Goal: Task Accomplishment & Management: Use online tool/utility

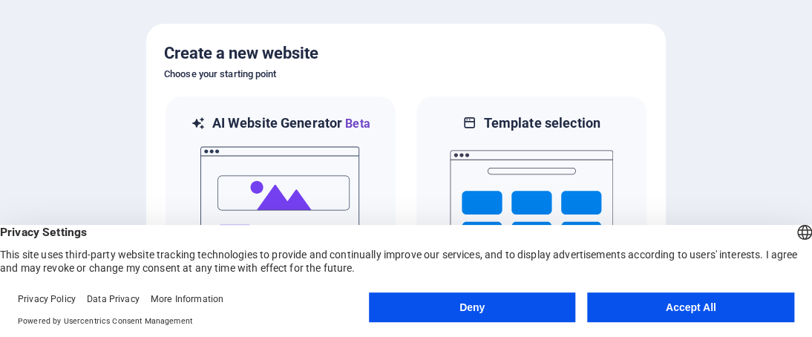
click at [684, 305] on button "Accept All" at bounding box center [690, 307] width 207 height 30
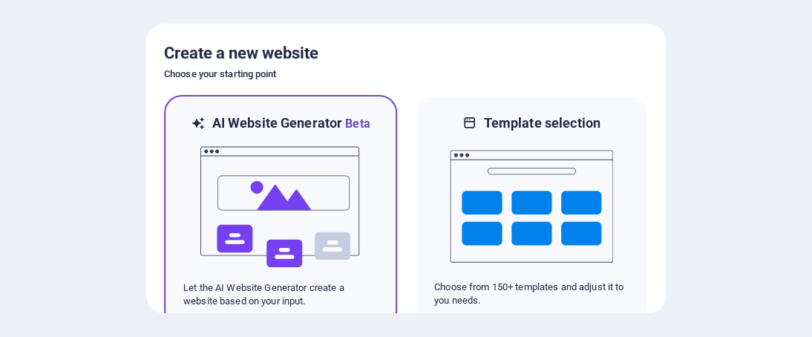
click at [276, 180] on img at bounding box center [280, 207] width 163 height 148
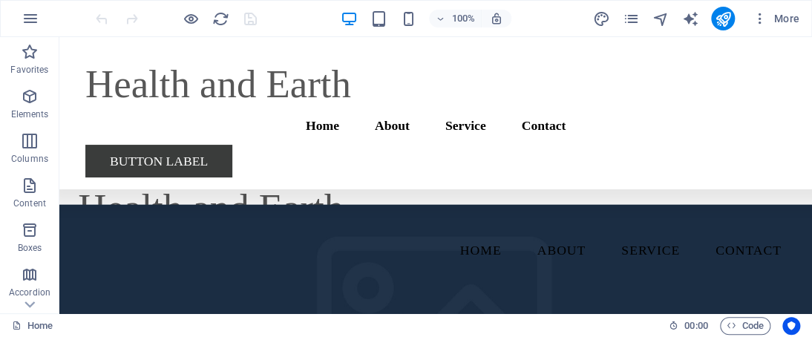
scroll to position [7757, 0]
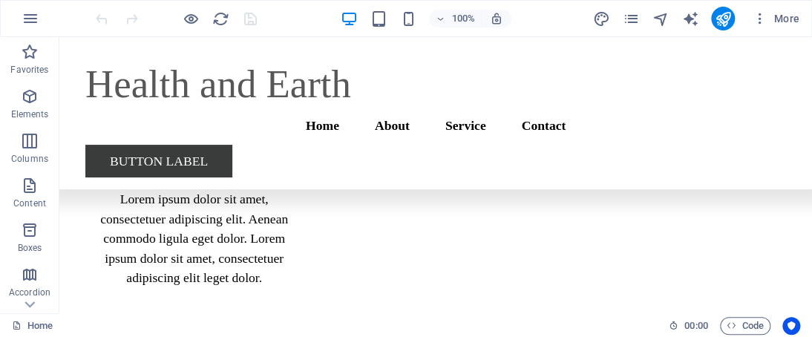
drag, startPoint x: 806, startPoint y: 59, endPoint x: 647, endPoint y: 40, distance: 160.0
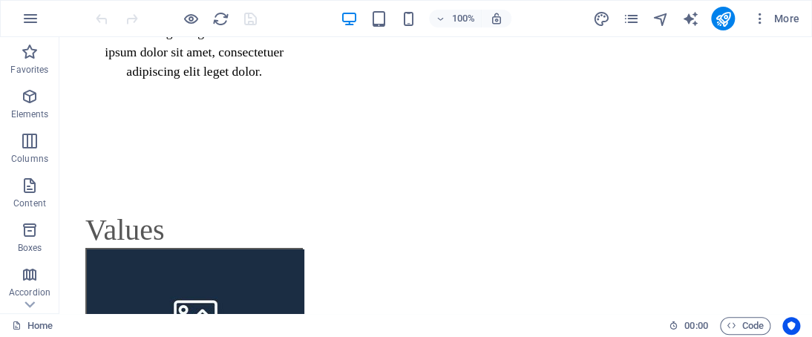
scroll to position [0, 0]
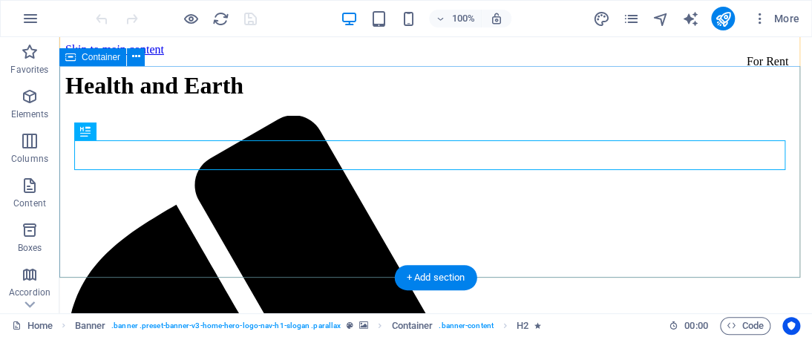
scroll to position [178, 0]
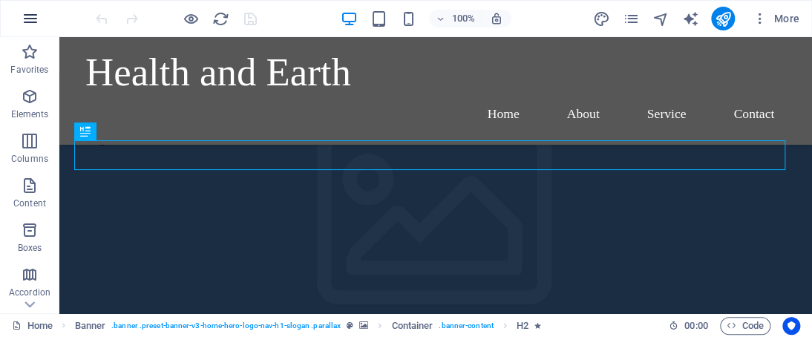
click at [33, 19] on icon "button" at bounding box center [31, 19] width 18 height 18
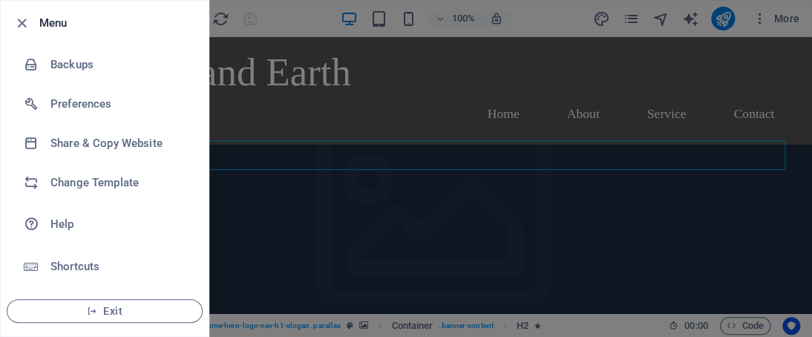
click at [39, 19] on h6 "Menu" at bounding box center [117, 23] width 157 height 18
click at [332, 226] on div at bounding box center [406, 168] width 812 height 337
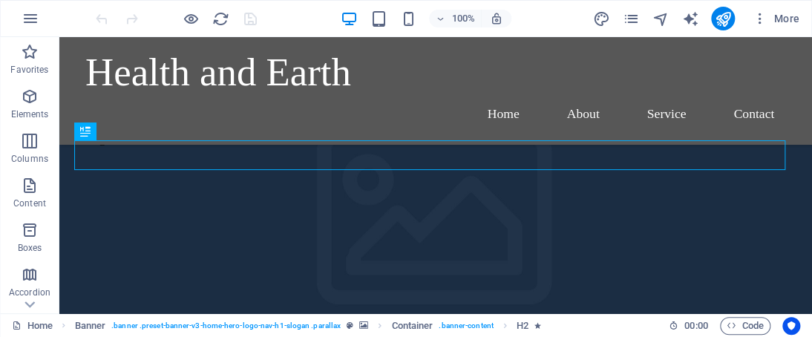
click at [333, 226] on div at bounding box center [406, 168] width 812 height 337
click at [760, 21] on icon "button" at bounding box center [759, 18] width 15 height 15
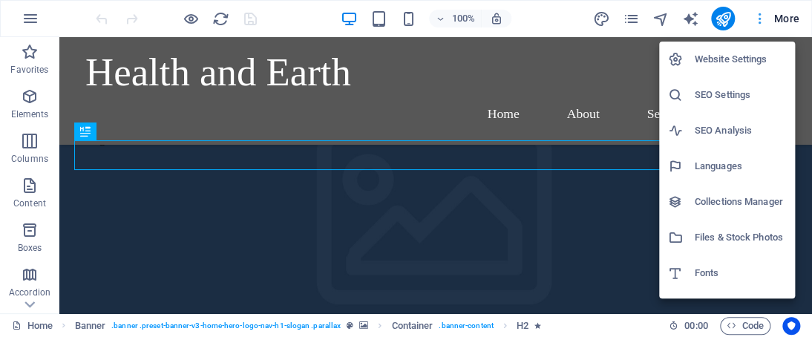
click at [760, 21] on div at bounding box center [406, 168] width 812 height 337
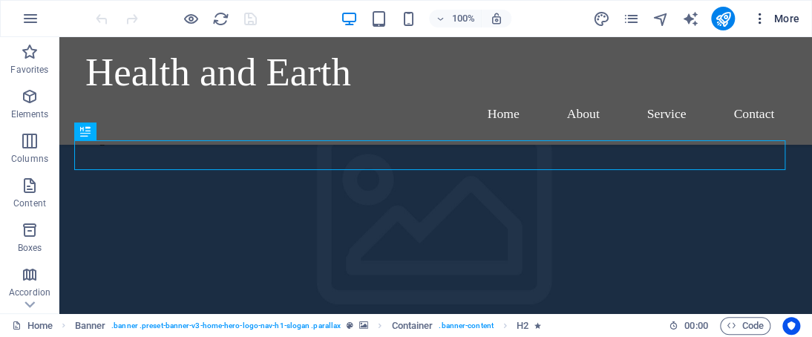
click at [761, 21] on icon "button" at bounding box center [759, 18] width 15 height 15
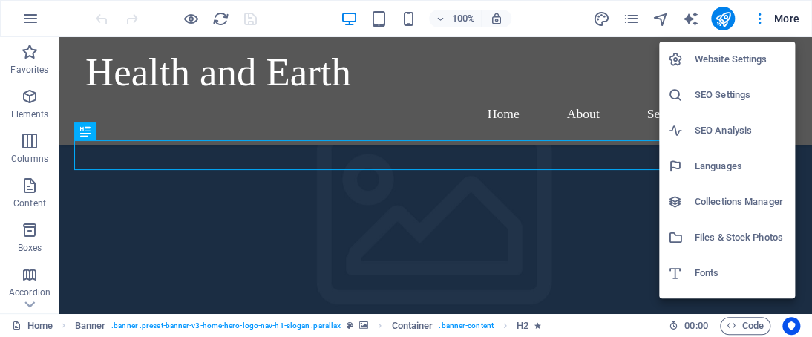
click at [617, 92] on div at bounding box center [406, 168] width 812 height 337
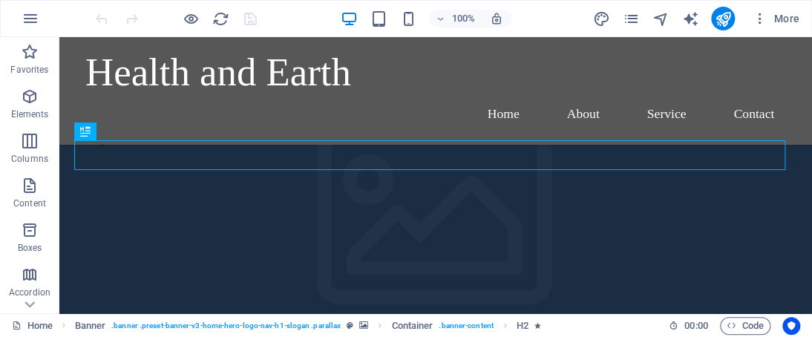
click at [617, 92] on div "Website Settings SEO Settings SEO Analysis Languages Collections Manager Files …" at bounding box center [406, 173] width 812 height 328
click at [596, 17] on icon "design" at bounding box center [600, 18] width 17 height 17
click at [597, 17] on icon "design" at bounding box center [600, 18] width 17 height 17
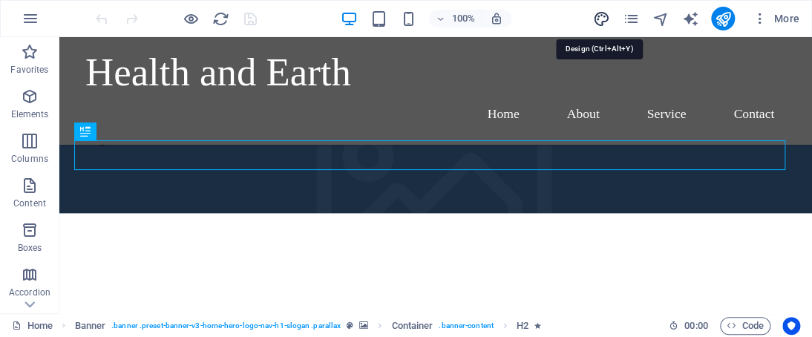
select select "rem"
select select "200"
select select "px"
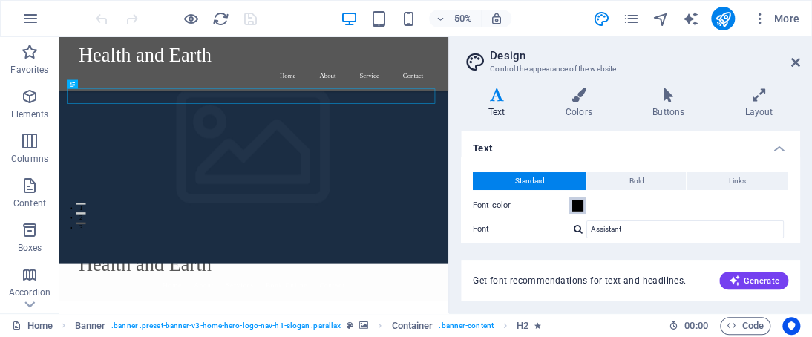
click at [579, 200] on span at bounding box center [577, 206] width 12 height 12
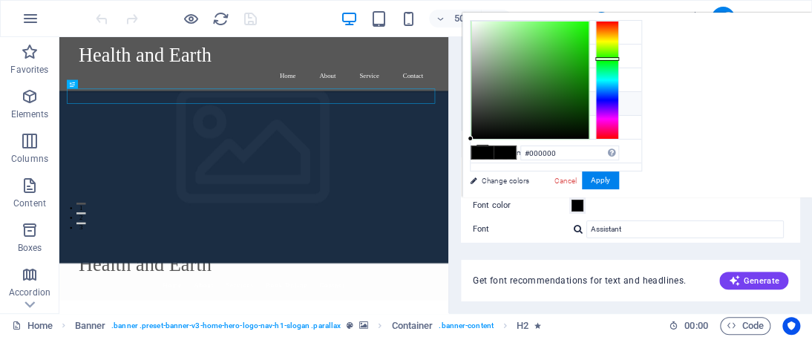
click at [606, 59] on div at bounding box center [607, 80] width 24 height 119
type input "#155a0e"
drag, startPoint x: 544, startPoint y: 91, endPoint x: 569, endPoint y: 97, distance: 26.1
click at [569, 97] on div at bounding box center [529, 80] width 117 height 117
click at [597, 181] on button "Apply" at bounding box center [600, 180] width 37 height 18
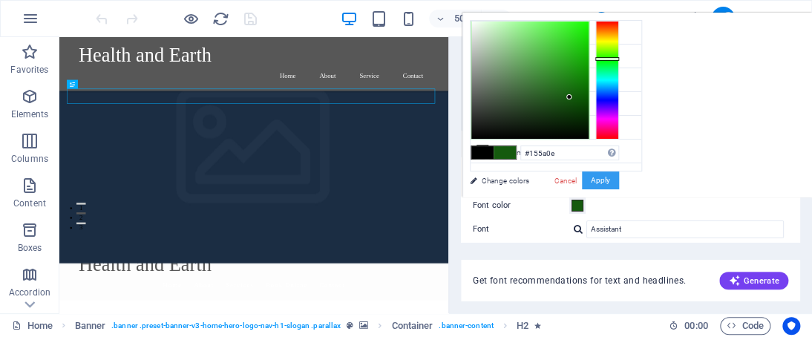
click at [597, 181] on button "Bold" at bounding box center [636, 181] width 99 height 18
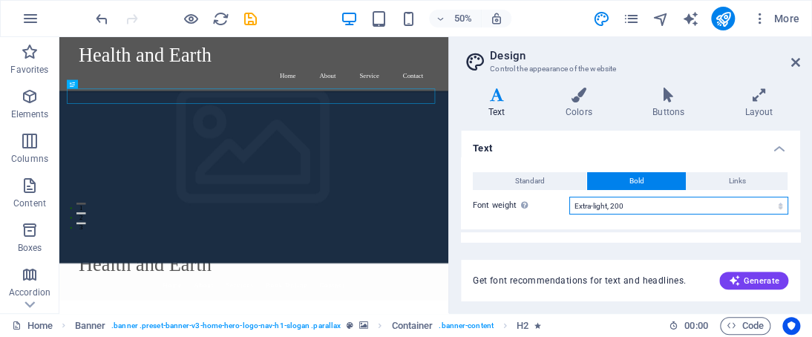
click at [715, 205] on select "Thin, 100 Extra-light, 200 Light, 300 Regular, 400 Medium, 500 Semi-bold, 600 B…" at bounding box center [678, 206] width 219 height 18
click at [569, 197] on select "Thin, 100 Extra-light, 200 Light, 300 Regular, 400 Medium, 500 Semi-bold, 600 B…" at bounding box center [678, 206] width 219 height 18
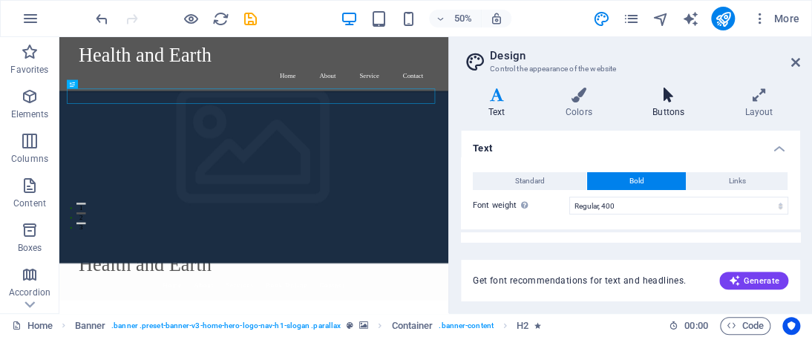
click at [628, 93] on icon at bounding box center [668, 95] width 86 height 15
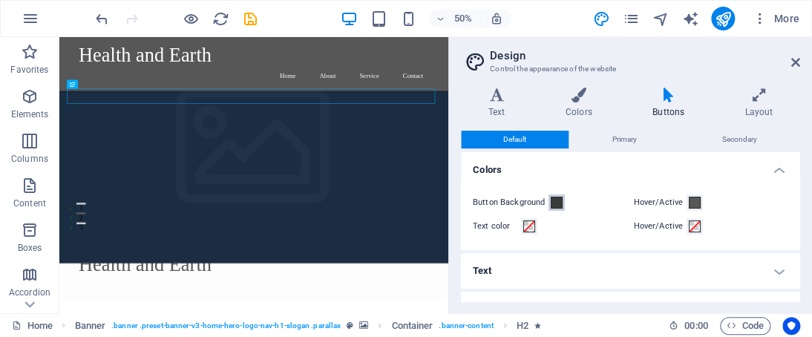
click at [555, 199] on span at bounding box center [557, 203] width 12 height 12
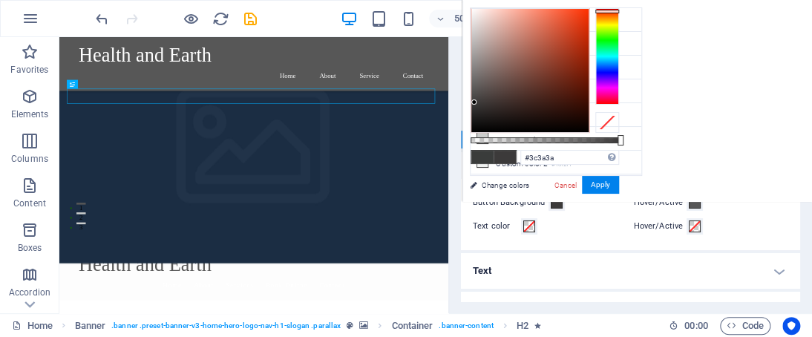
click at [611, 11] on div at bounding box center [607, 56] width 24 height 96
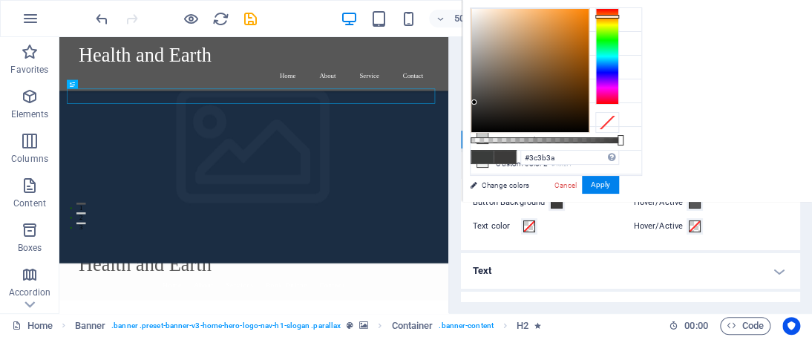
click at [605, 16] on div at bounding box center [607, 56] width 24 height 96
click at [606, 18] on div at bounding box center [607, 56] width 24 height 96
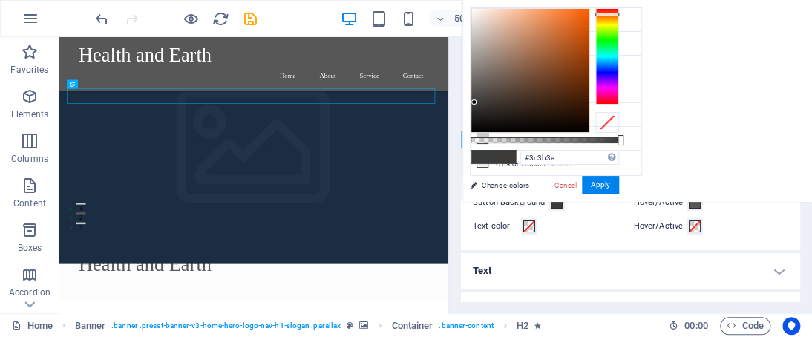
click at [603, 14] on div at bounding box center [607, 56] width 24 height 96
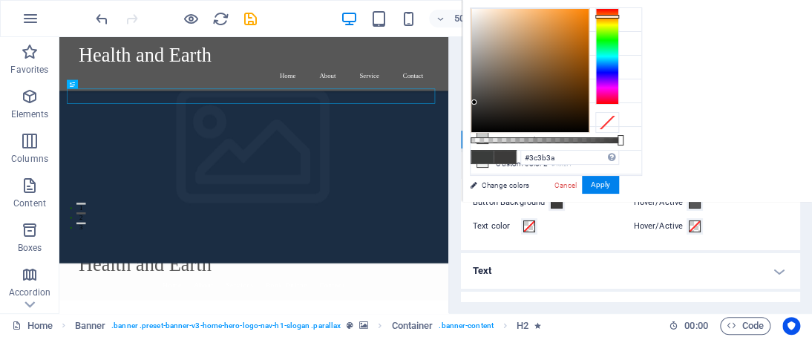
click at [610, 16] on div at bounding box center [607, 56] width 24 height 96
click at [579, 93] on div at bounding box center [529, 70] width 117 height 123
type input "#753c09"
click at [579, 75] on div at bounding box center [529, 70] width 117 height 123
click at [607, 187] on button "Apply" at bounding box center [600, 185] width 37 height 18
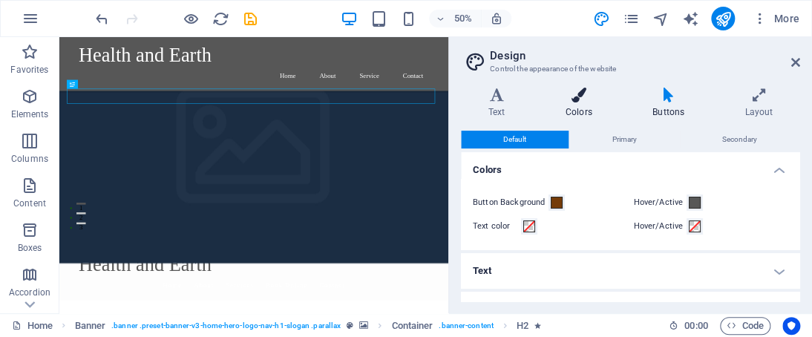
click at [573, 99] on icon at bounding box center [578, 95] width 81 height 15
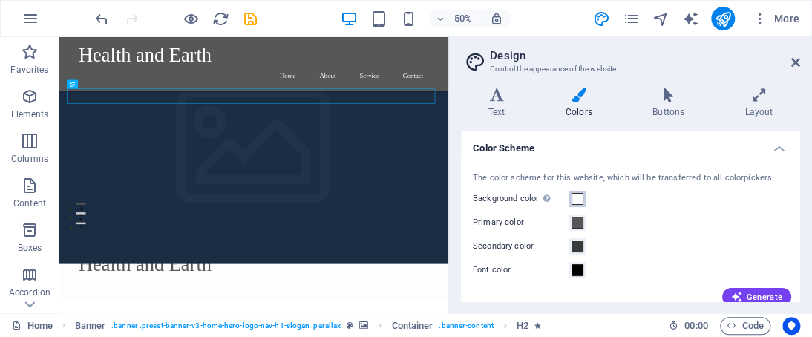
click at [575, 195] on span at bounding box center [577, 199] width 12 height 12
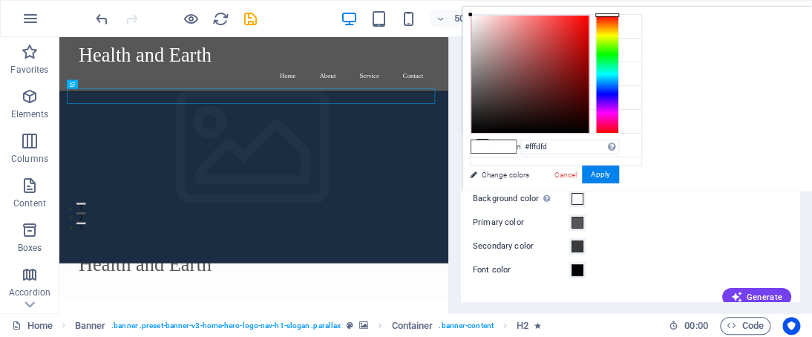
type input "#ffffff"
drag, startPoint x: 473, startPoint y: 15, endPoint x: 457, endPoint y: 7, distance: 18.3
click at [457, 7] on body "Health and Earth Home Favorites Elements Columns Content Boxes Accordion Tables…" at bounding box center [406, 168] width 812 height 337
click at [594, 170] on button "Apply" at bounding box center [600, 174] width 37 height 18
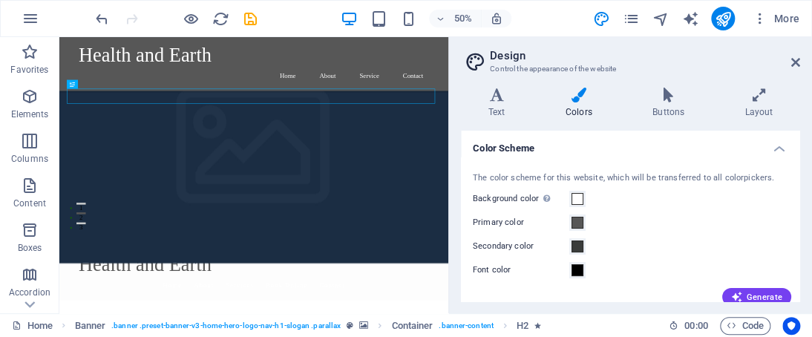
click at [593, 170] on div "The color scheme for this website, which will be transferred to all colorpicker…" at bounding box center [630, 237] width 345 height 161
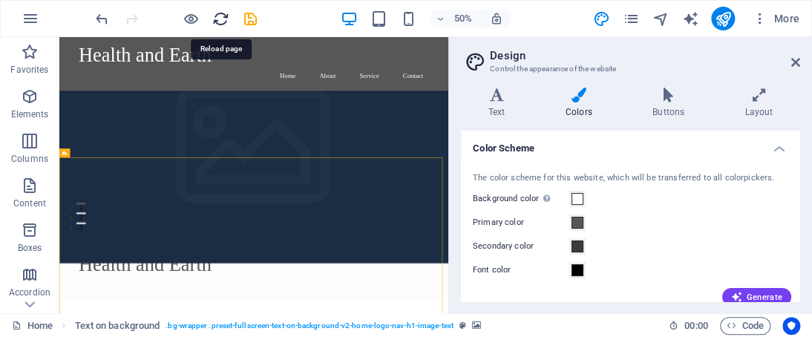
click at [223, 16] on icon "reload" at bounding box center [220, 18] width 17 height 17
click at [521, 51] on h2 "Design" at bounding box center [645, 55] width 310 height 13
click at [222, 22] on icon "reload" at bounding box center [220, 18] width 17 height 17
click at [470, 73] on header "Design Control the appearance of the website" at bounding box center [632, 56] width 336 height 39
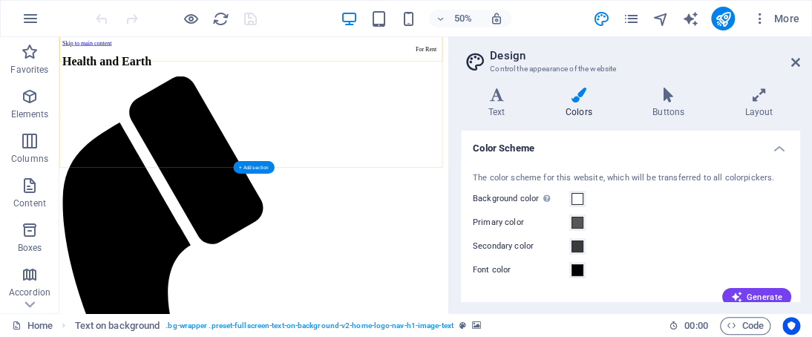
scroll to position [0, 0]
drag, startPoint x: 795, startPoint y: 145, endPoint x: 797, endPoint y: 166, distance: 21.6
drag, startPoint x: 797, startPoint y: 166, endPoint x: 804, endPoint y: 168, distance: 7.7
click at [804, 168] on div "Variants Text Colors Buttons Layout Text Standard Bold Links Font color Font As…" at bounding box center [630, 194] width 363 height 237
drag, startPoint x: 804, startPoint y: 168, endPoint x: 795, endPoint y: 206, distance: 39.1
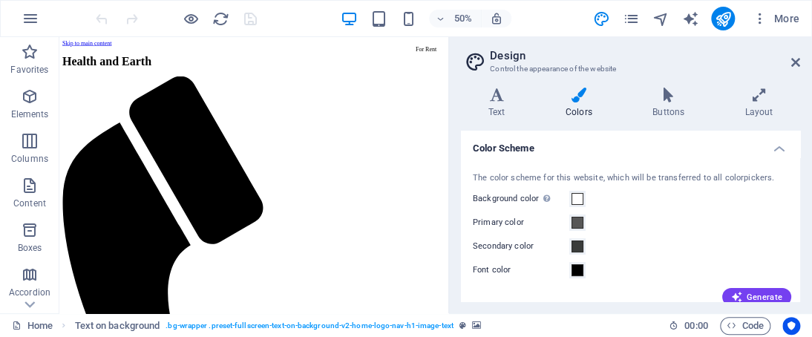
click at [795, 206] on div "Variants Text Colors Buttons Layout Text Standard Bold Links Font color Font As…" at bounding box center [630, 194] width 363 height 237
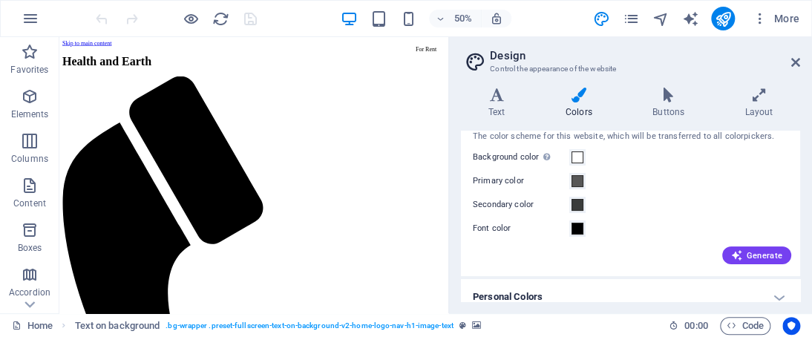
scroll to position [54, 0]
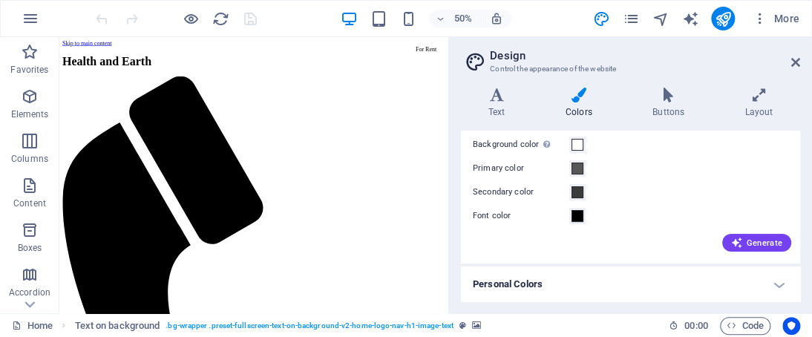
click at [769, 283] on h4 "Personal Colors" at bounding box center [630, 284] width 339 height 36
click at [770, 283] on h4 "Personal Colors" at bounding box center [630, 279] width 339 height 27
click at [778, 278] on h4 "Personal Colors" at bounding box center [630, 284] width 339 height 36
click at [777, 286] on h4 "Personal Colors" at bounding box center [630, 279] width 339 height 27
click at [783, 280] on h4 "Personal Colors" at bounding box center [630, 284] width 339 height 36
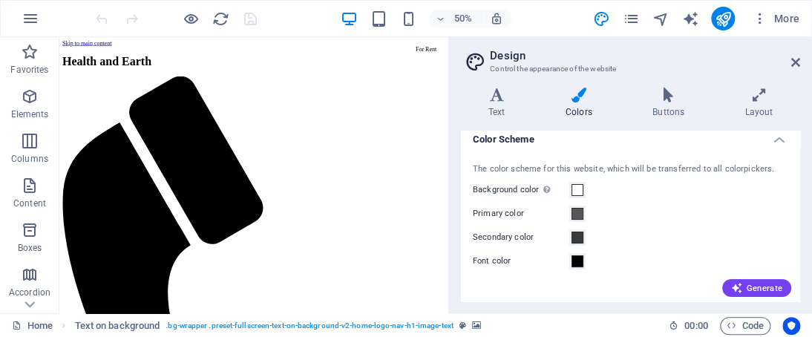
scroll to position [0, 0]
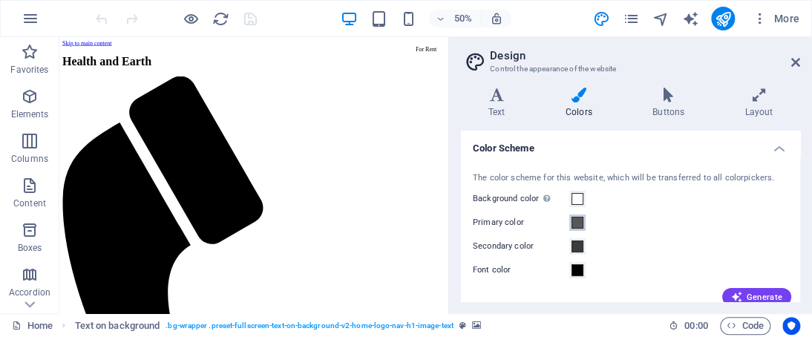
click at [581, 222] on span at bounding box center [577, 223] width 12 height 12
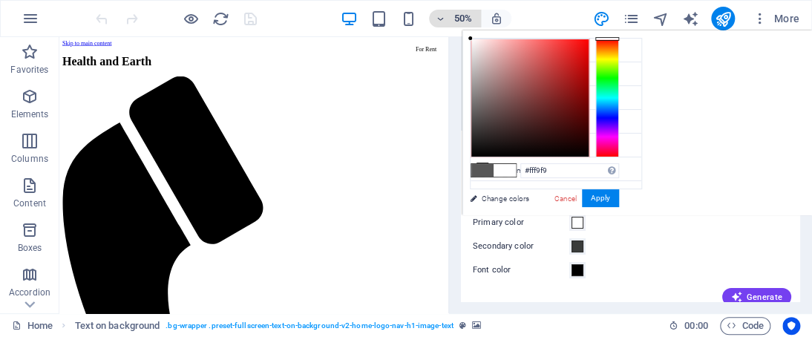
type input "#ffffff"
drag, startPoint x: 473, startPoint y: 43, endPoint x: 465, endPoint y: 27, distance: 17.6
click at [465, 27] on body "Health and Earth Home Favorites Elements Columns Content Boxes Accordion Tables…" at bounding box center [406, 168] width 812 height 337
click at [597, 198] on button "Apply" at bounding box center [600, 198] width 37 height 18
click at [597, 198] on div "Background color Only visible if it is not covered by other backgrounds." at bounding box center [630, 199] width 315 height 18
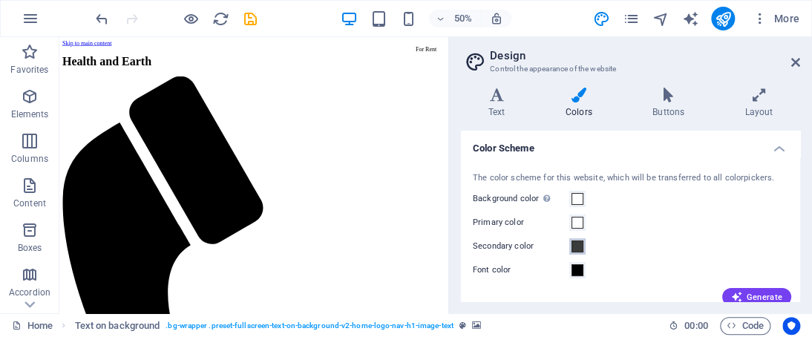
click at [574, 243] on span at bounding box center [577, 246] width 12 height 12
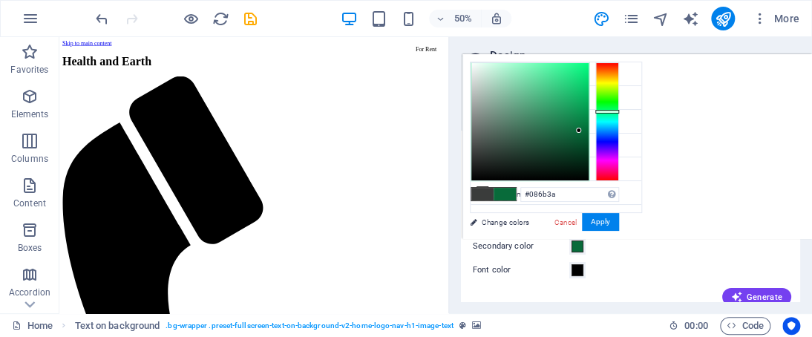
click at [579, 131] on div at bounding box center [529, 121] width 117 height 117
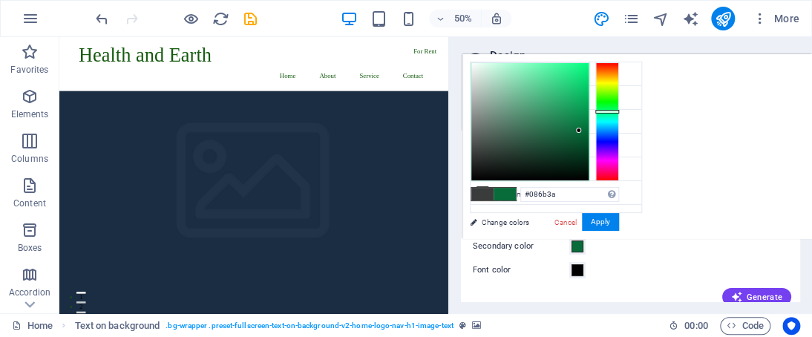
click at [579, 137] on div at bounding box center [529, 121] width 117 height 117
click at [579, 132] on div at bounding box center [529, 121] width 117 height 117
type input "#086838"
click at [597, 221] on button "Apply" at bounding box center [600, 222] width 37 height 18
click at [597, 221] on div "Primary color" at bounding box center [630, 223] width 315 height 18
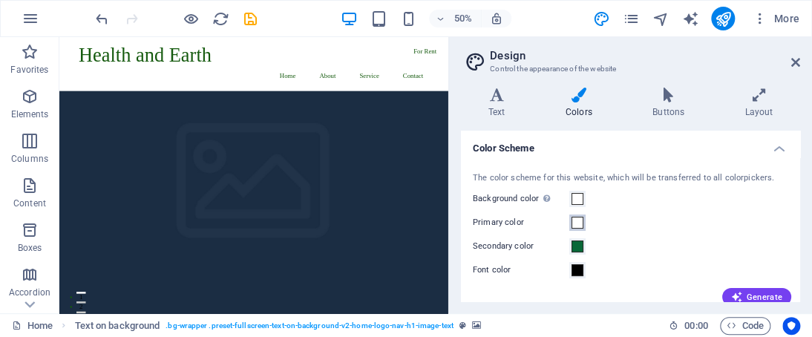
click at [574, 219] on span at bounding box center [577, 223] width 12 height 12
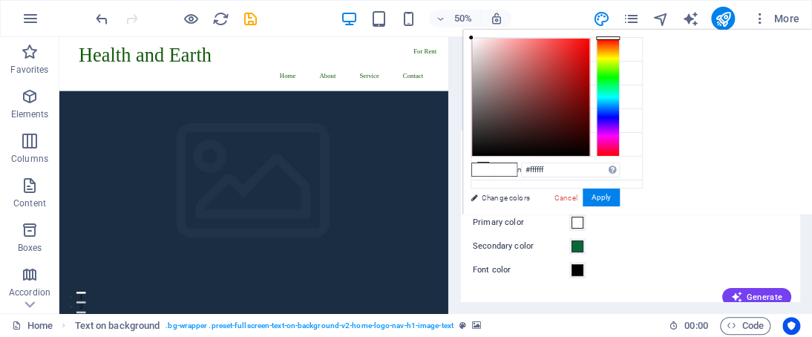
click at [574, 219] on span at bounding box center [577, 223] width 12 height 12
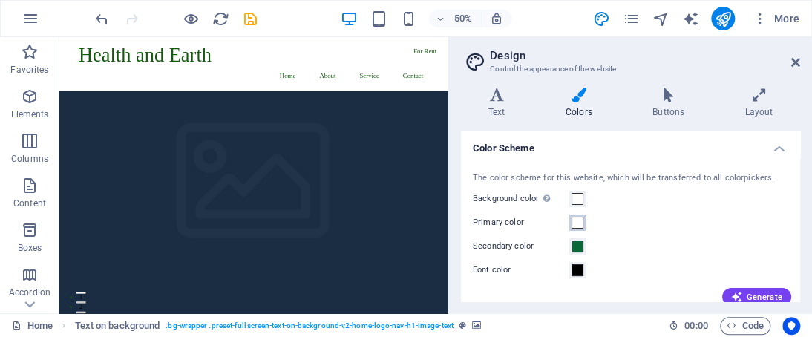
click at [574, 219] on span at bounding box center [577, 223] width 12 height 12
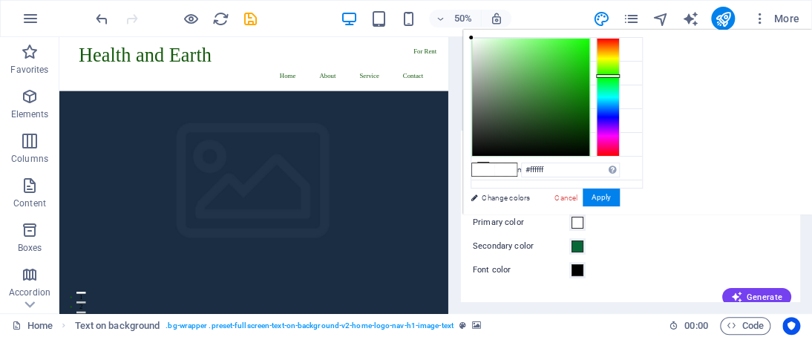
click at [610, 76] on div at bounding box center [608, 97] width 24 height 119
click at [610, 76] on div at bounding box center [608, 76] width 24 height 4
click at [576, 124] on div at bounding box center [530, 97] width 117 height 117
click at [576, 124] on div at bounding box center [575, 123] width 5 height 5
click at [580, 108] on div at bounding box center [530, 97] width 117 height 117
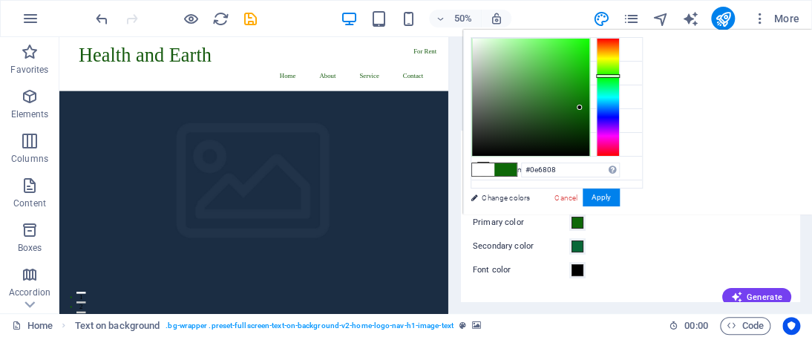
click at [580, 108] on div at bounding box center [579, 107] width 5 height 5
click at [580, 111] on div at bounding box center [530, 97] width 117 height 117
click at [577, 99] on div at bounding box center [530, 97] width 117 height 117
click at [576, 99] on div at bounding box center [576, 98] width 5 height 5
click at [591, 194] on button "Apply" at bounding box center [601, 197] width 37 height 18
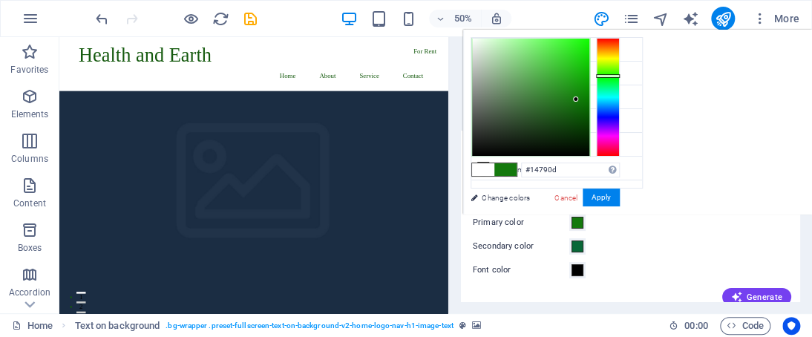
click at [591, 195] on div "Background color Only visible if it is not covered by other backgrounds." at bounding box center [630, 199] width 315 height 18
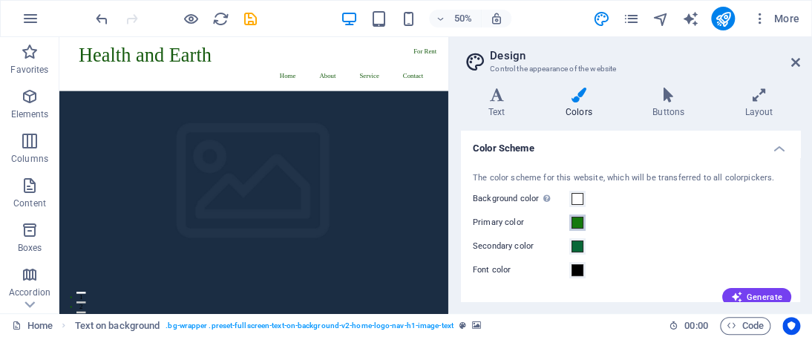
click at [577, 225] on span at bounding box center [577, 223] width 12 height 12
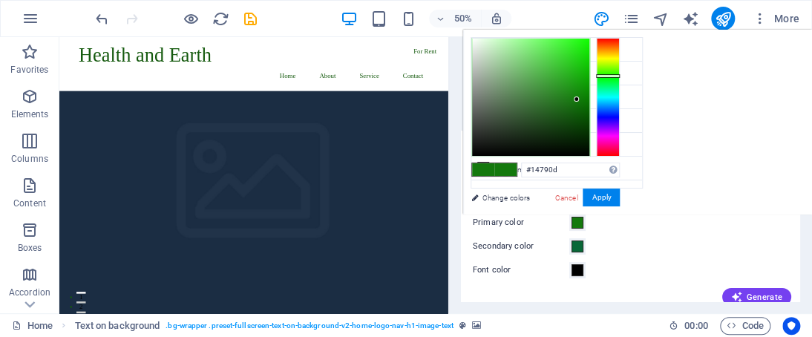
click at [578, 225] on span at bounding box center [577, 223] width 12 height 12
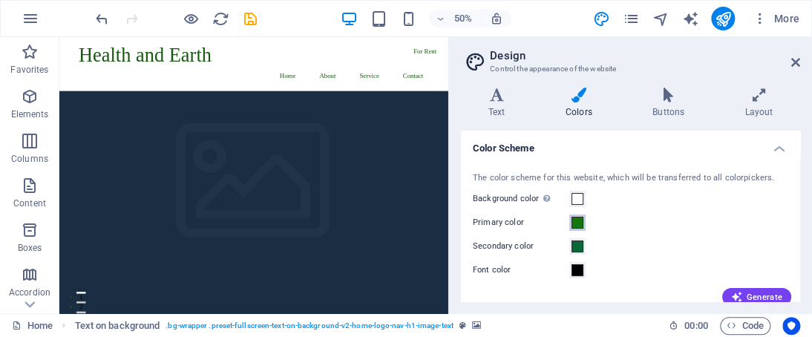
click at [578, 225] on span at bounding box center [577, 223] width 12 height 12
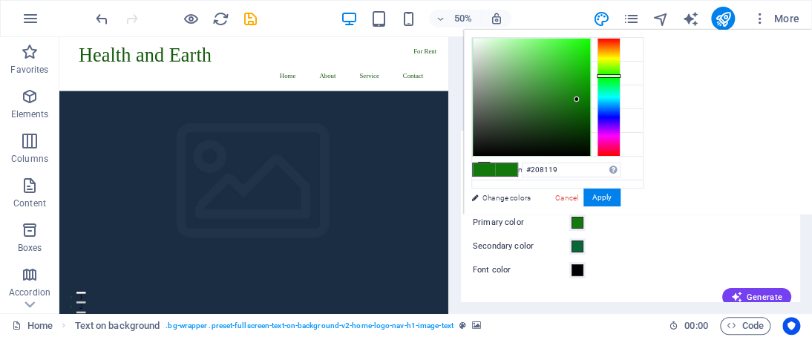
click at [566, 96] on div at bounding box center [531, 97] width 117 height 117
click at [570, 97] on div at bounding box center [531, 97] width 117 height 117
click at [582, 112] on div at bounding box center [531, 97] width 117 height 117
click at [606, 77] on div at bounding box center [609, 97] width 24 height 119
type input "#065e1e"
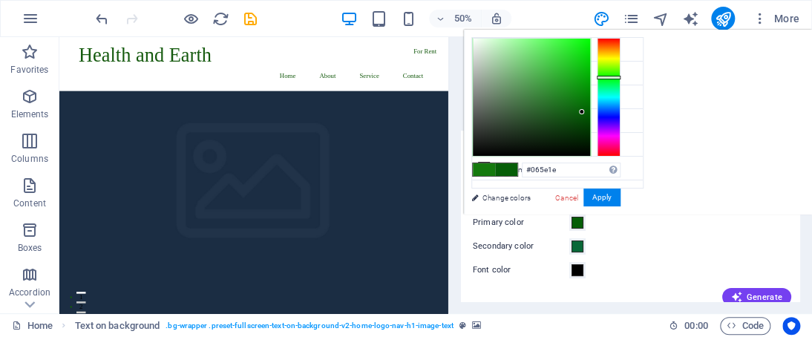
click at [606, 82] on div at bounding box center [609, 97] width 24 height 119
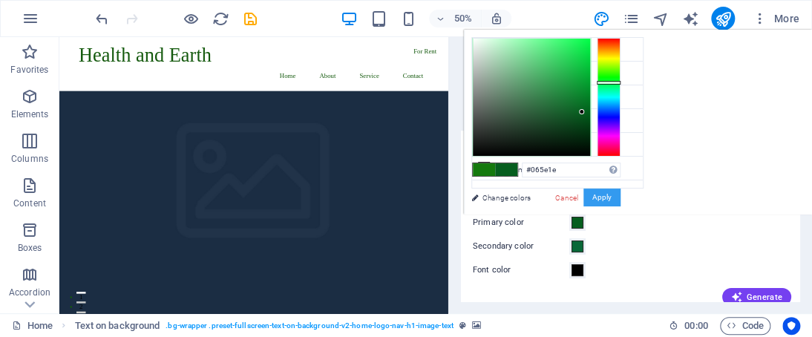
click at [600, 197] on button "Apply" at bounding box center [601, 197] width 37 height 18
click at [599, 198] on div "Background color Only visible if it is not covered by other backgrounds." at bounding box center [630, 199] width 315 height 18
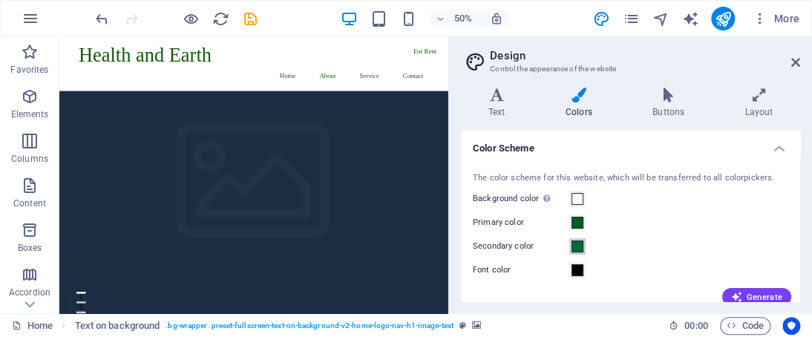
click at [577, 246] on span at bounding box center [577, 246] width 12 height 12
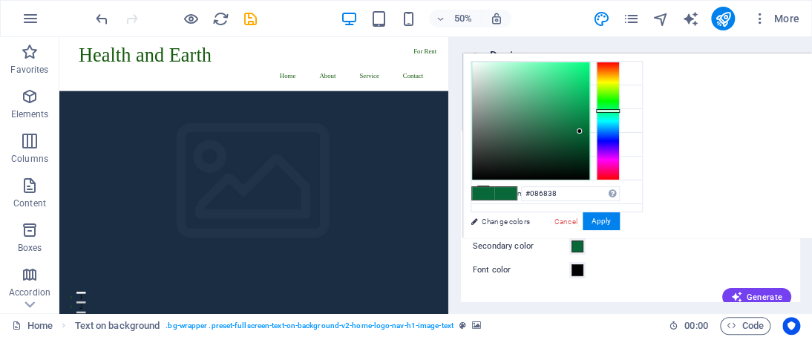
click at [577, 246] on span at bounding box center [577, 246] width 12 height 12
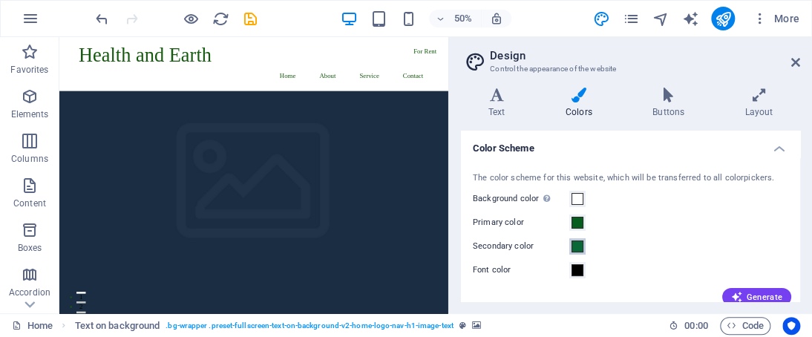
click at [575, 243] on span at bounding box center [577, 246] width 12 height 12
click at [574, 244] on span at bounding box center [577, 246] width 12 height 12
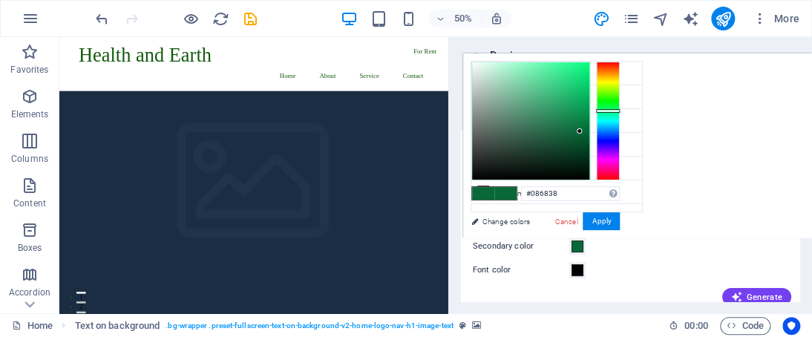
click at [608, 70] on div at bounding box center [608, 121] width 24 height 119
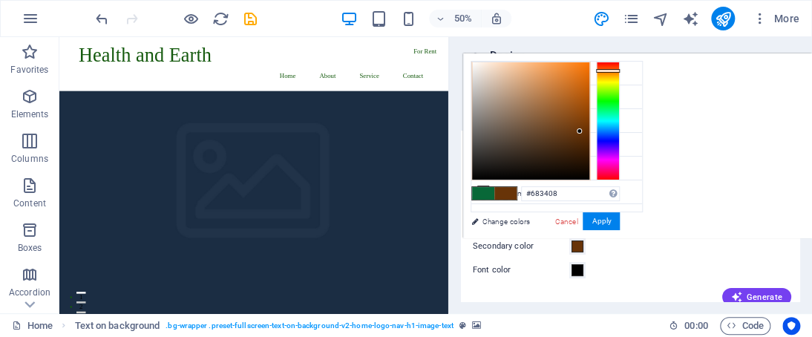
click at [576, 140] on div at bounding box center [530, 120] width 117 height 117
type input "#562c0a"
click at [597, 216] on button "Apply" at bounding box center [601, 221] width 37 height 18
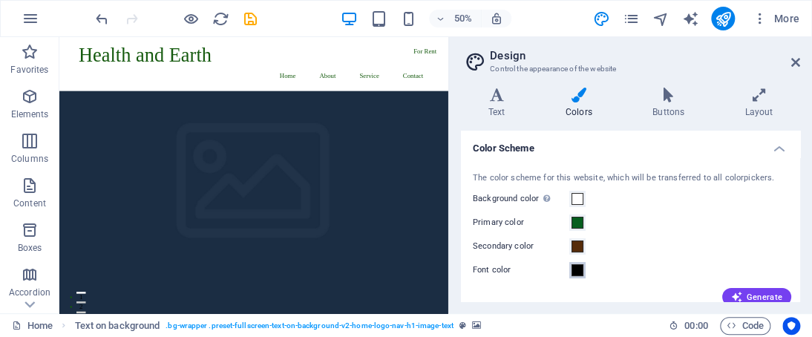
click at [578, 269] on span at bounding box center [577, 270] width 12 height 12
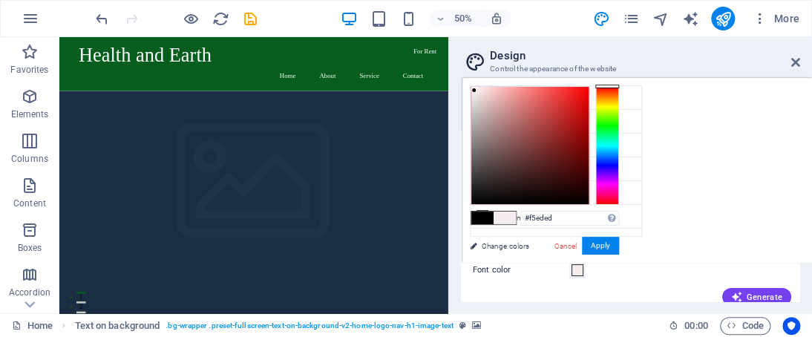
click at [474, 90] on div at bounding box center [529, 145] width 117 height 117
type input "#ffffff"
drag, startPoint x: 475, startPoint y: 89, endPoint x: 463, endPoint y: 76, distance: 17.3
click at [463, 76] on body "Health and Earth Home Favorites Elements Columns Content Boxes Accordion Tables…" at bounding box center [406, 168] width 812 height 337
click at [599, 249] on button "Apply" at bounding box center [600, 246] width 37 height 18
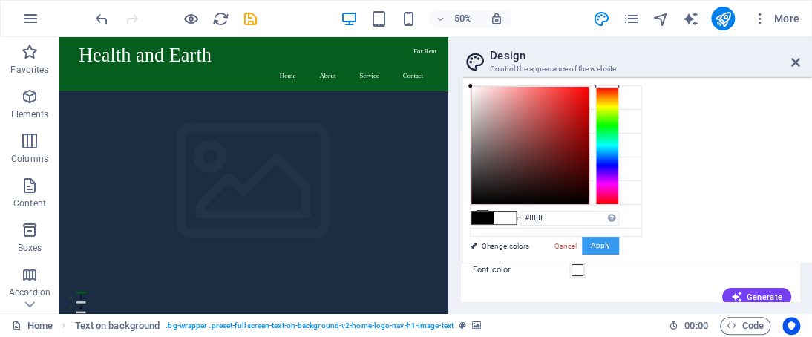
click at [599, 249] on div "Secondary color" at bounding box center [630, 246] width 315 height 18
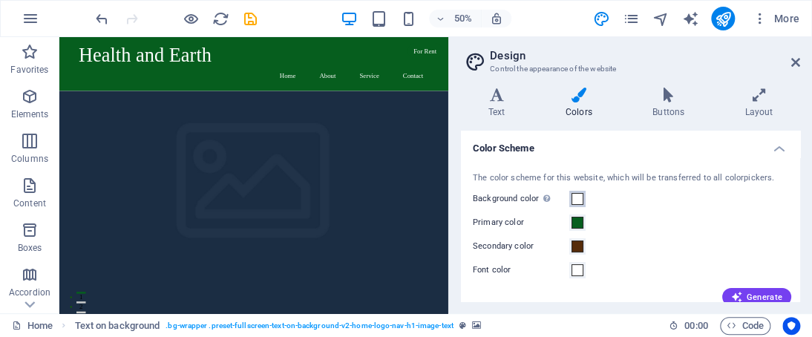
click at [574, 198] on span at bounding box center [577, 199] width 12 height 12
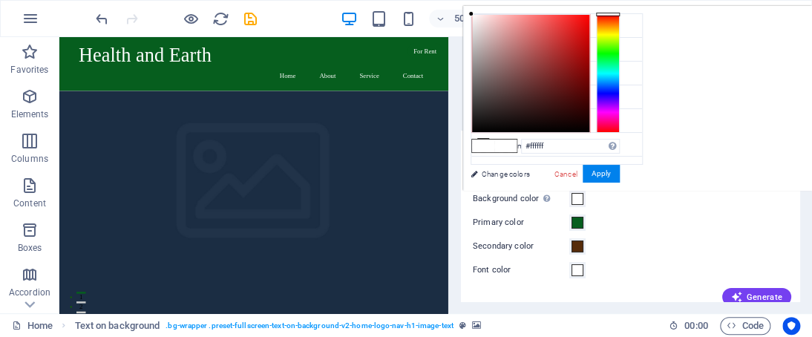
click at [574, 198] on span at bounding box center [577, 199] width 12 height 12
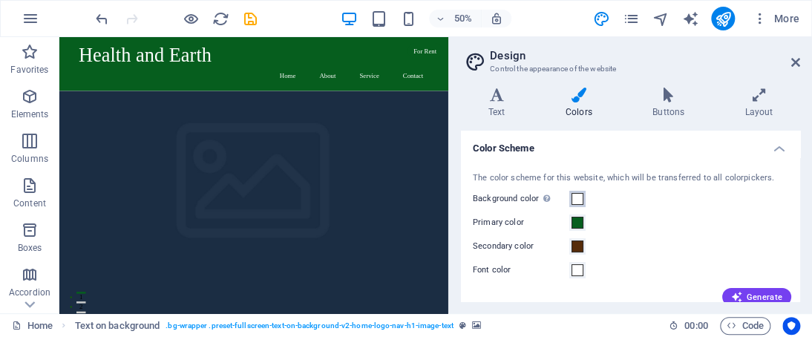
click at [577, 194] on span at bounding box center [577, 199] width 12 height 12
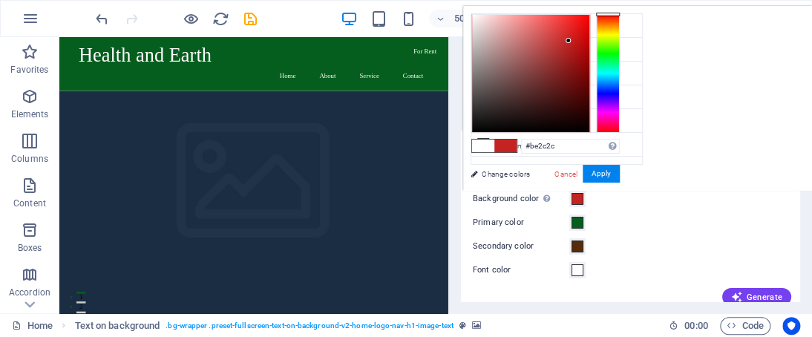
click at [562, 44] on div at bounding box center [530, 73] width 117 height 117
click at [549, 53] on div at bounding box center [530, 73] width 117 height 117
click at [553, 97] on div at bounding box center [530, 73] width 117 height 117
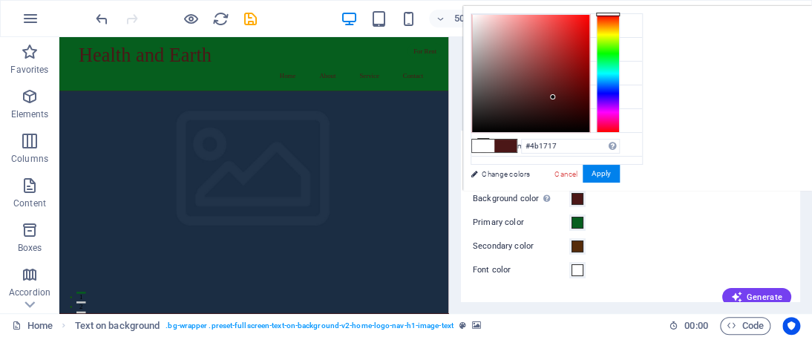
click at [445, 36] on div "50% More" at bounding box center [406, 19] width 810 height 36
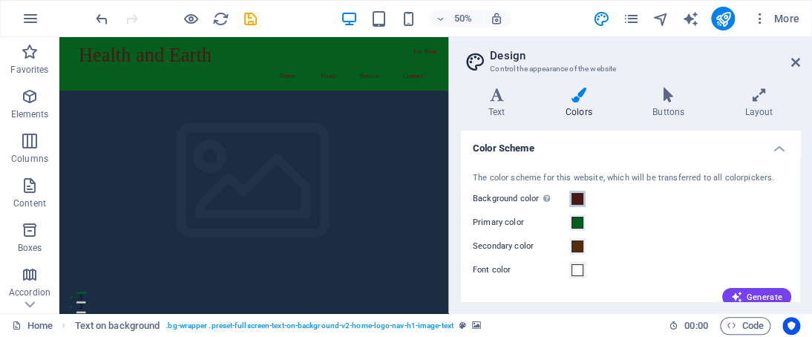
click at [574, 196] on span at bounding box center [577, 199] width 12 height 12
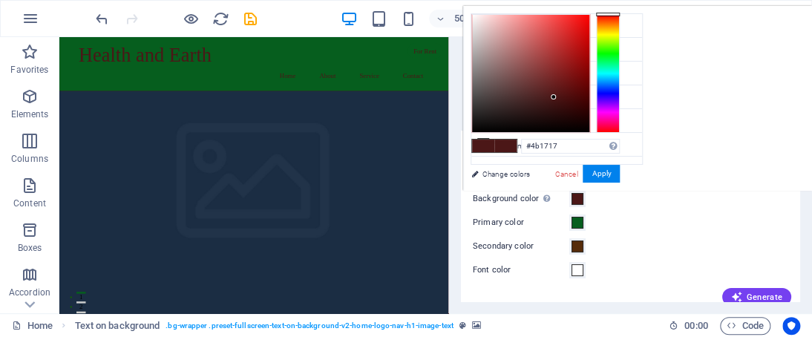
click at [574, 195] on span at bounding box center [577, 199] width 12 height 12
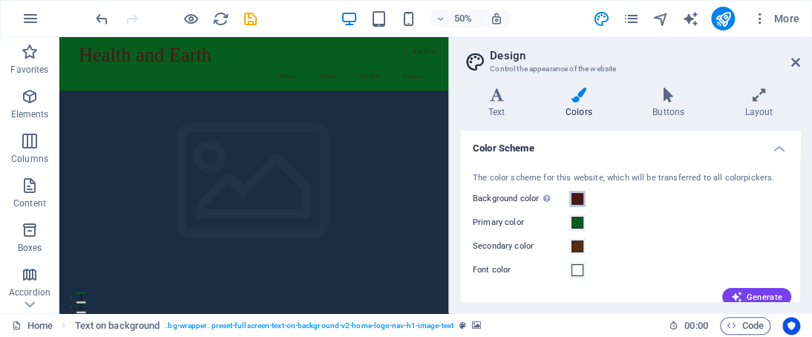
click at [576, 191] on button "Background color Only visible if it is not covered by other backgrounds." at bounding box center [577, 199] width 16 height 16
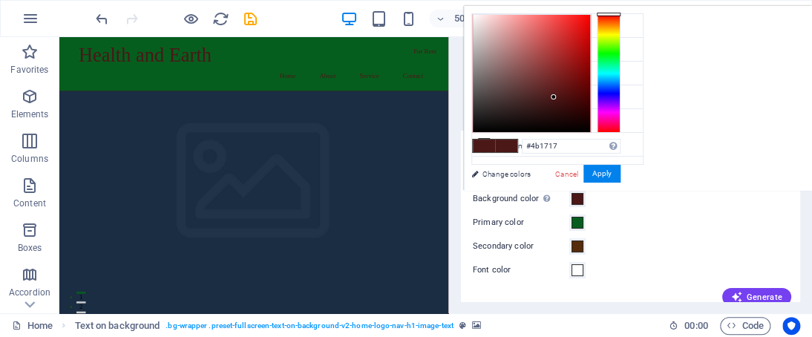
click at [576, 191] on button "Background color Only visible if it is not covered by other backgrounds." at bounding box center [577, 199] width 16 height 16
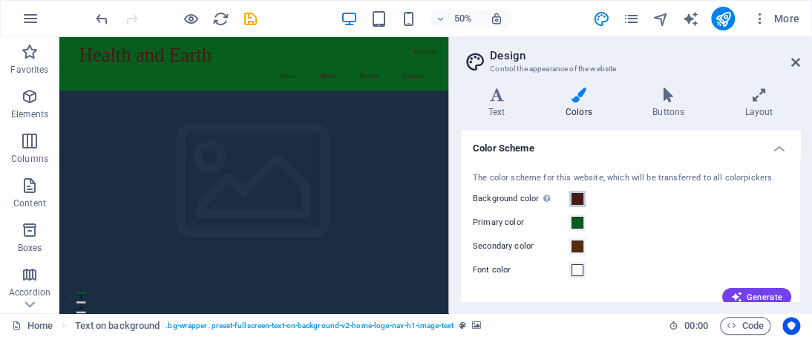
click at [579, 193] on span at bounding box center [577, 199] width 12 height 12
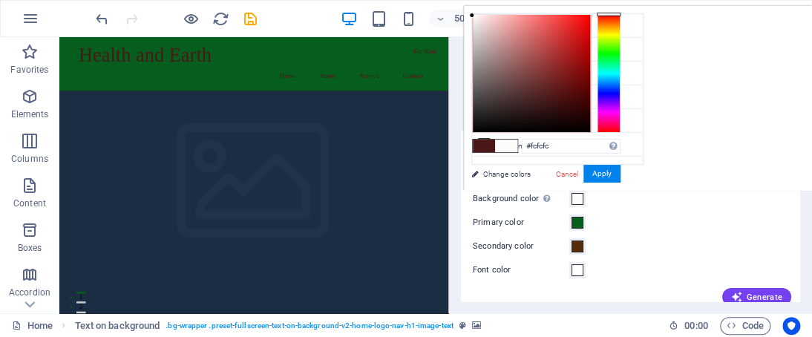
type input "#ffffff"
drag, startPoint x: 477, startPoint y: 19, endPoint x: 470, endPoint y: 14, distance: 8.0
click at [473, 15] on div at bounding box center [531, 73] width 117 height 117
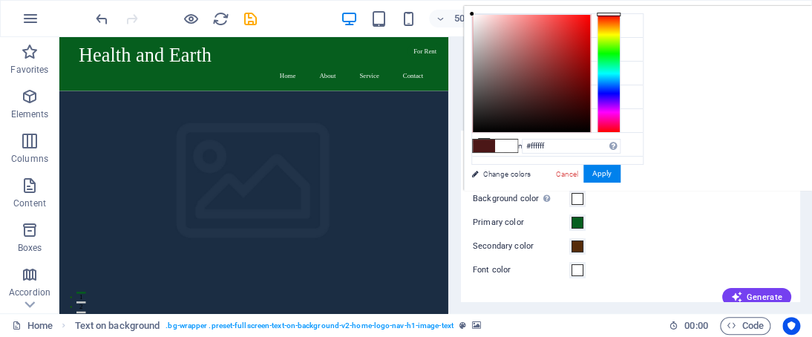
drag, startPoint x: 833, startPoint y: 59, endPoint x: 505, endPoint y: 73, distance: 328.3
click at [608, 176] on button "Apply" at bounding box center [601, 174] width 37 height 18
click at [608, 176] on div "The color scheme for this website, which will be transferred to all colorpicker…" at bounding box center [630, 178] width 315 height 13
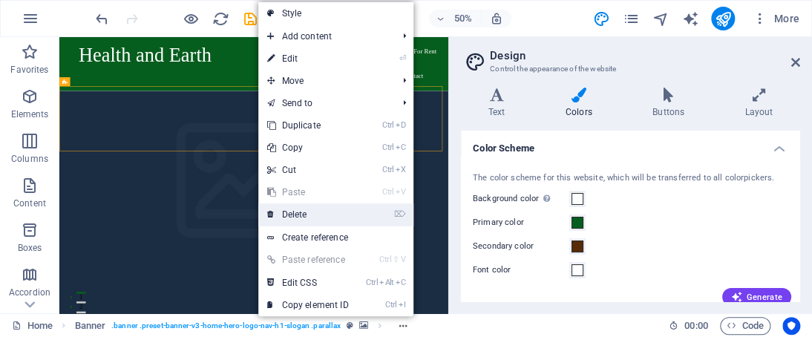
click at [310, 209] on link "⌦ Delete" at bounding box center [307, 214] width 99 height 22
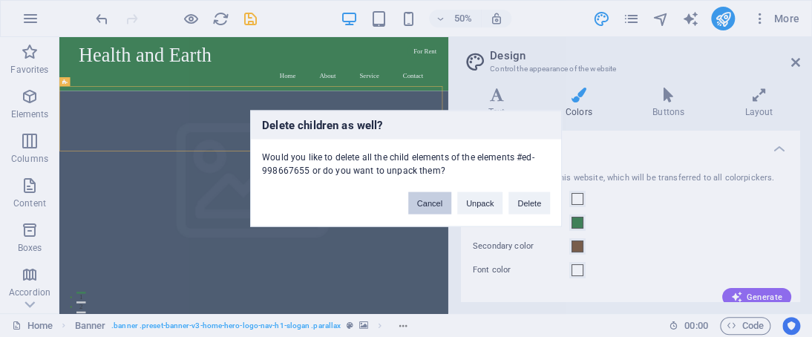
click at [417, 195] on button "Cancel" at bounding box center [429, 203] width 43 height 22
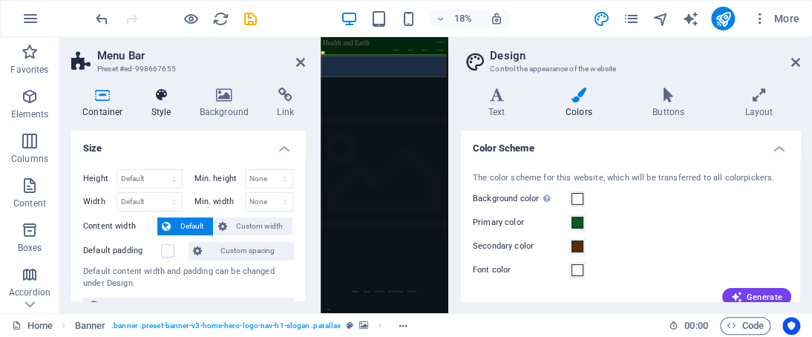
click at [162, 91] on icon at bounding box center [161, 95] width 42 height 15
click at [161, 91] on icon at bounding box center [161, 95] width 42 height 15
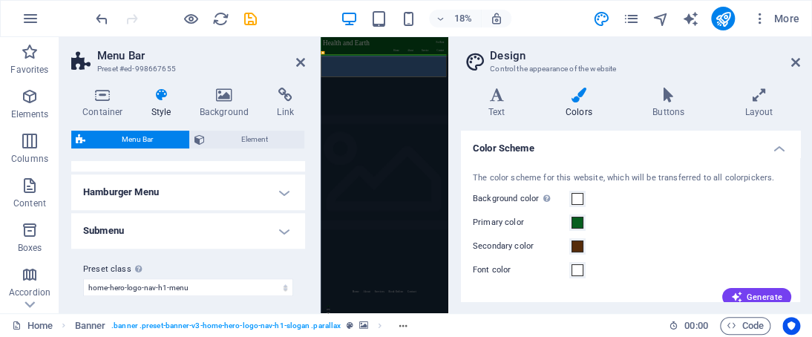
scroll to position [513, 0]
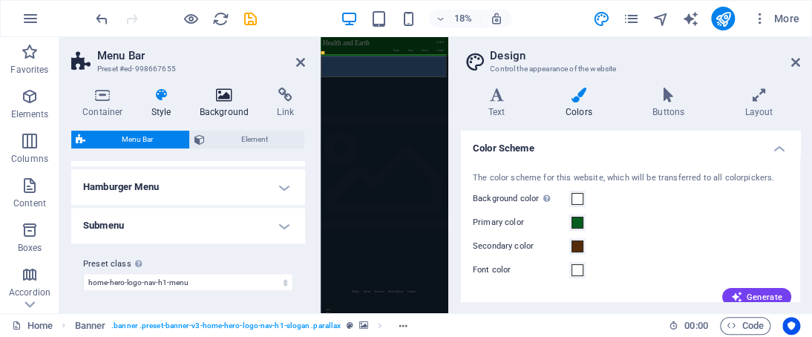
drag, startPoint x: 303, startPoint y: 176, endPoint x: 225, endPoint y: 98, distance: 110.2
click at [225, 98] on icon at bounding box center [224, 95] width 72 height 15
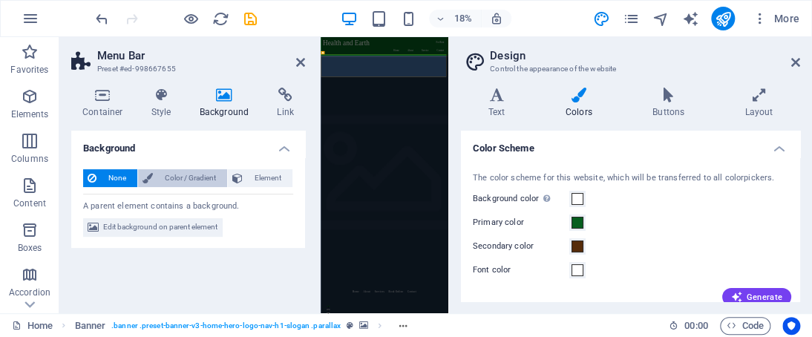
click at [182, 172] on span "Color / Gradient" at bounding box center [189, 178] width 65 height 18
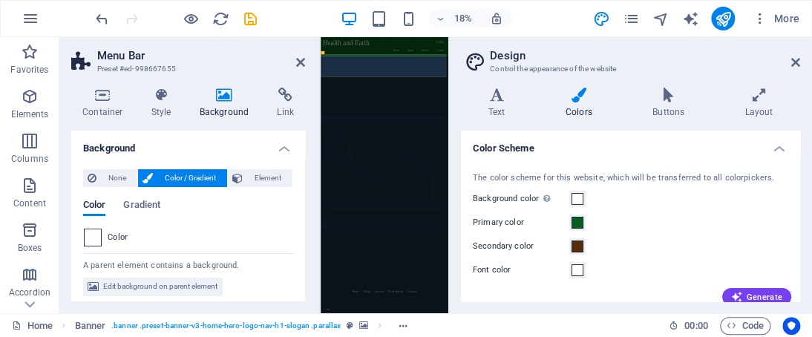
click at [96, 234] on span at bounding box center [93, 237] width 16 height 16
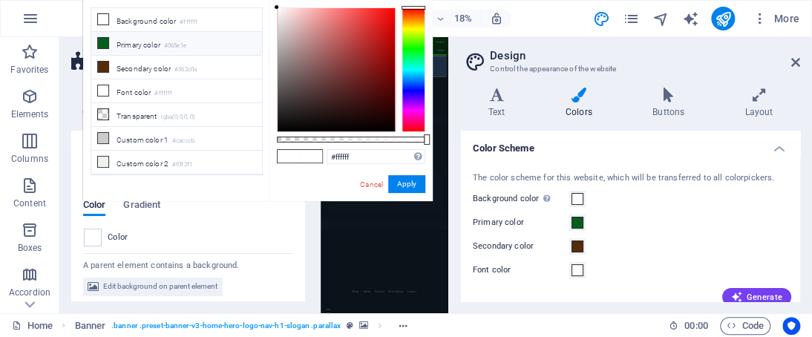
drag, startPoint x: 124, startPoint y: 45, endPoint x: 114, endPoint y: 41, distance: 10.6
click at [114, 41] on li "Primary color #065e1e" at bounding box center [176, 44] width 171 height 24
type input "#065e1e"
click at [114, 41] on li "Primary color #065e1e" at bounding box center [176, 44] width 171 height 24
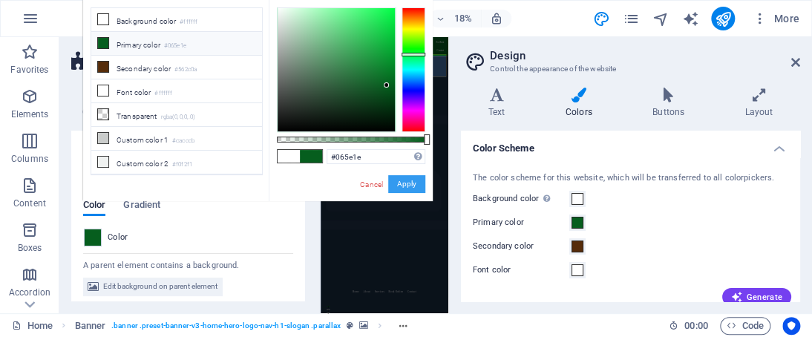
click at [418, 186] on button "Apply" at bounding box center [406, 184] width 37 height 18
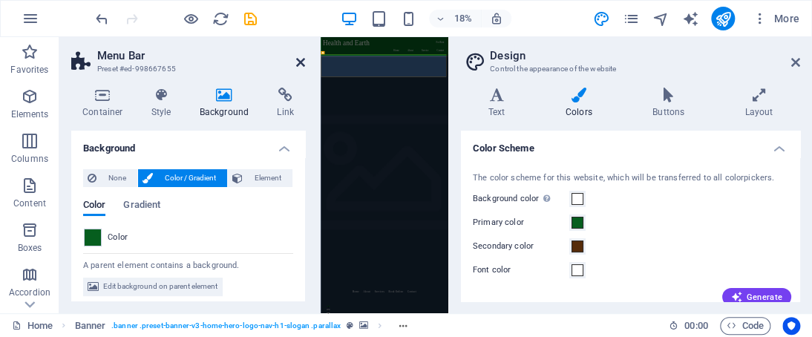
click at [299, 59] on icon at bounding box center [300, 62] width 9 height 12
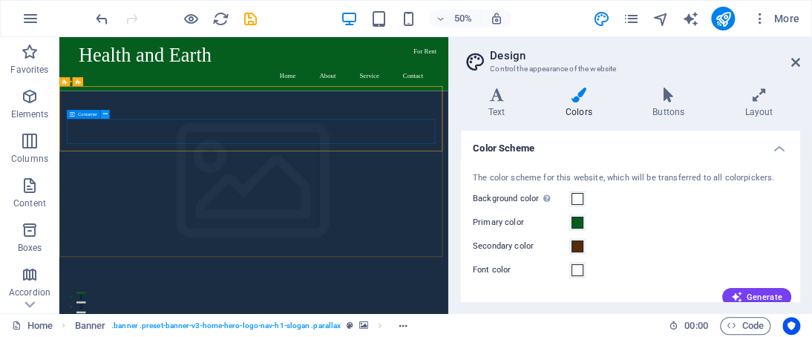
click at [106, 113] on icon at bounding box center [105, 115] width 4 height 8
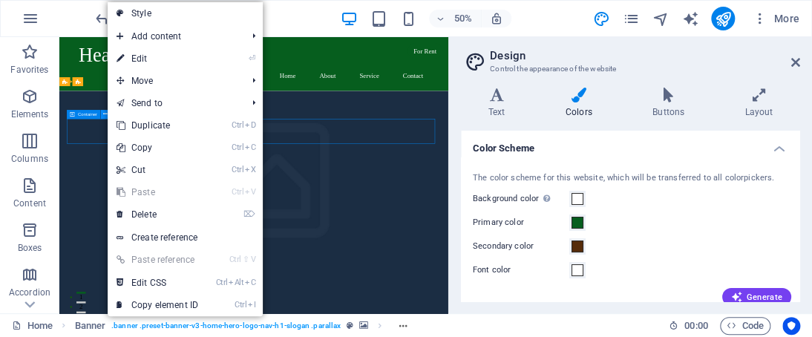
click at [106, 112] on icon at bounding box center [105, 115] width 4 height 8
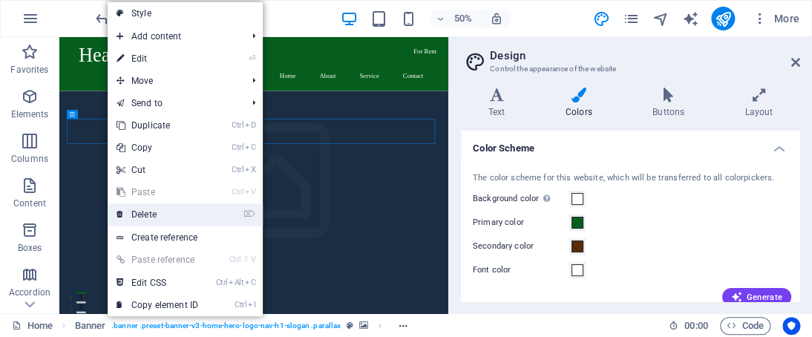
click at [161, 207] on link "⌦ Delete" at bounding box center [157, 214] width 99 height 22
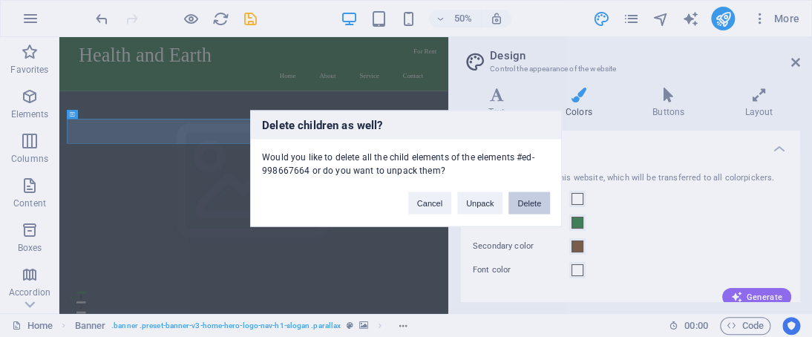
click at [525, 204] on button "Delete" at bounding box center [529, 203] width 42 height 22
click at [525, 204] on label "Background color Only visible if it is not covered by other backgrounds." at bounding box center [521, 199] width 96 height 18
click at [569, 204] on button "Background color Only visible if it is not covered by other backgrounds." at bounding box center [577, 199] width 16 height 16
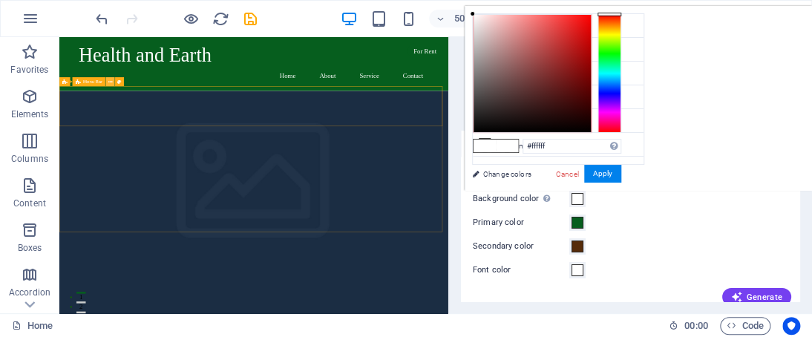
click at [109, 79] on icon at bounding box center [110, 82] width 4 height 8
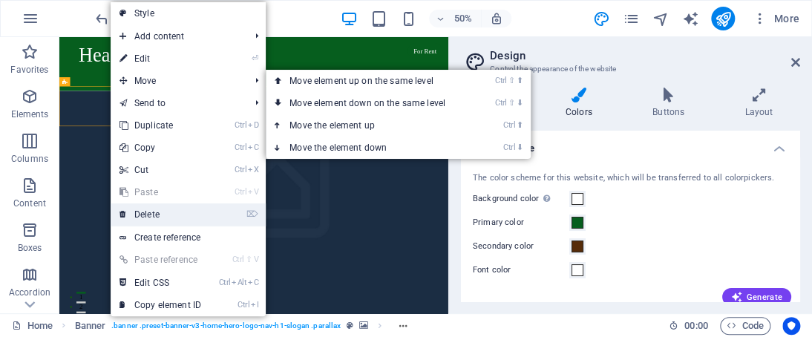
click at [163, 216] on link "⌦ Delete" at bounding box center [160, 214] width 99 height 22
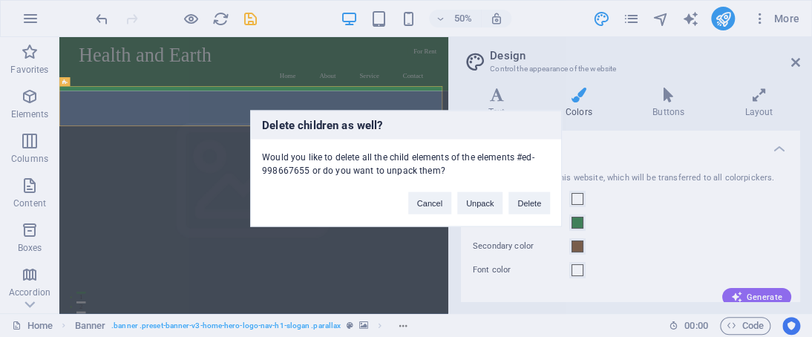
click at [163, 216] on div "Delete children as well? Would you like to delete all the child elements of the…" at bounding box center [406, 168] width 812 height 337
click at [522, 203] on button "Delete" at bounding box center [529, 203] width 42 height 22
click at [522, 203] on label "Background color Only visible if it is not covered by other backgrounds." at bounding box center [521, 199] width 96 height 18
click at [569, 203] on button "Background color Only visible if it is not covered by other backgrounds." at bounding box center [577, 199] width 16 height 16
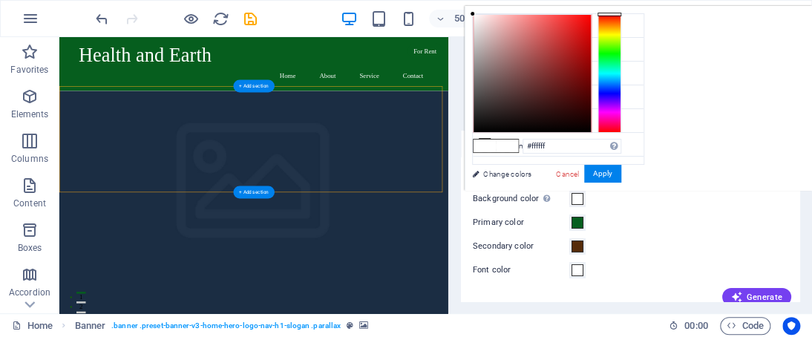
drag, startPoint x: 282, startPoint y: 225, endPoint x: 281, endPoint y: 158, distance: 66.8
drag, startPoint x: 260, startPoint y: 207, endPoint x: 257, endPoint y: 221, distance: 14.3
drag, startPoint x: 257, startPoint y: 221, endPoint x: 260, endPoint y: 128, distance: 93.5
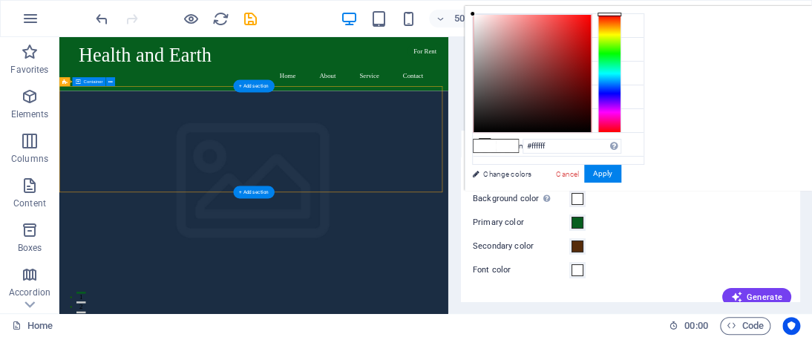
drag, startPoint x: 482, startPoint y: 300, endPoint x: 363, endPoint y: 206, distance: 151.6
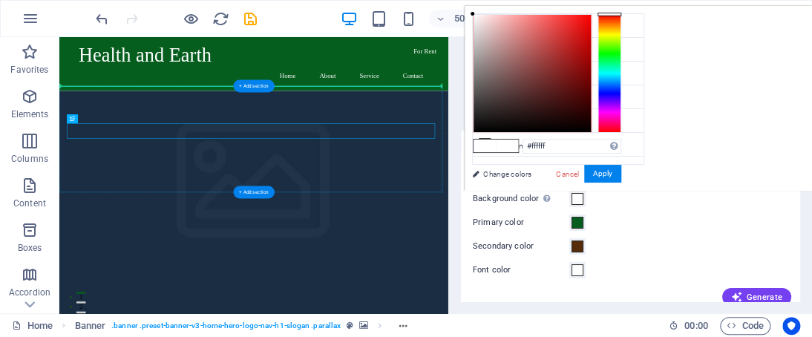
drag, startPoint x: 313, startPoint y: 213, endPoint x: 305, endPoint y: 142, distance: 71.0
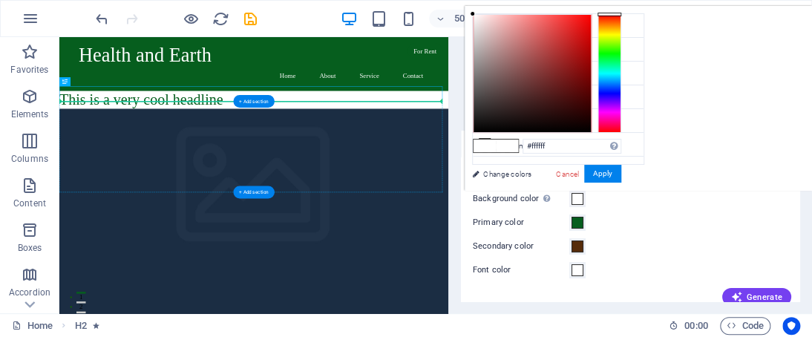
drag, startPoint x: 312, startPoint y: 144, endPoint x: 311, endPoint y: 190, distance: 46.0
drag, startPoint x: 315, startPoint y: 150, endPoint x: 317, endPoint y: 184, distance: 34.2
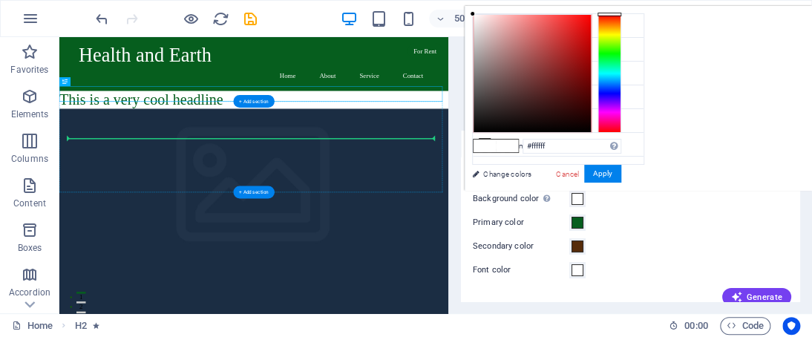
drag, startPoint x: 324, startPoint y: 146, endPoint x: 332, endPoint y: 246, distance: 100.6
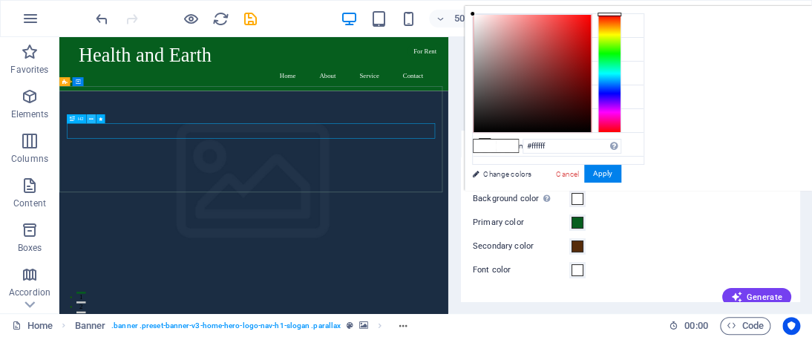
click at [92, 119] on icon at bounding box center [91, 119] width 4 height 8
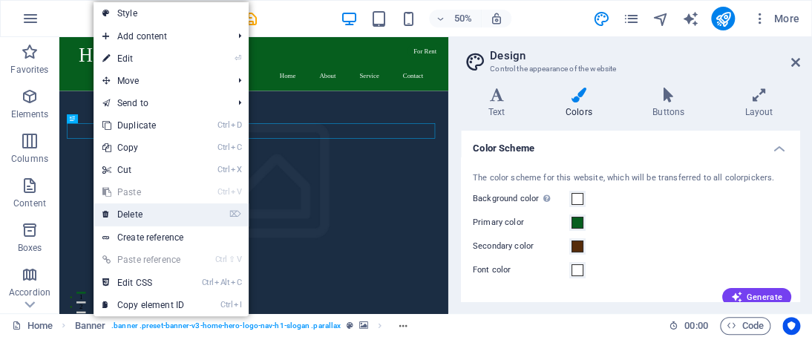
click at [145, 210] on link "⌦ Delete" at bounding box center [142, 214] width 99 height 22
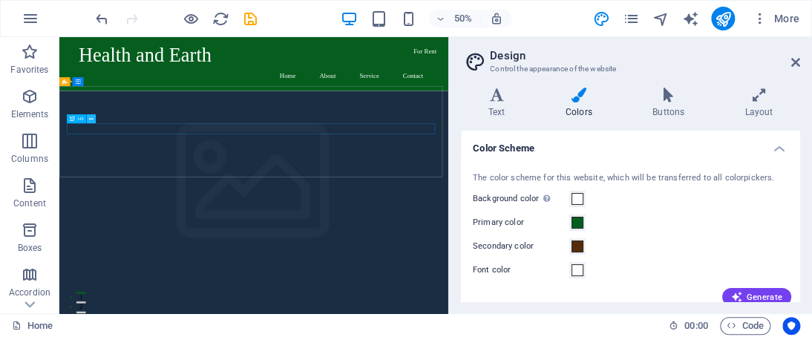
click at [90, 118] on icon at bounding box center [91, 119] width 4 height 8
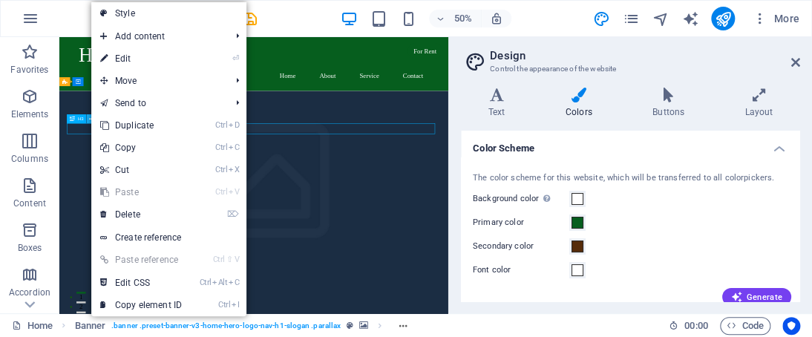
click at [90, 118] on icon at bounding box center [91, 119] width 4 height 8
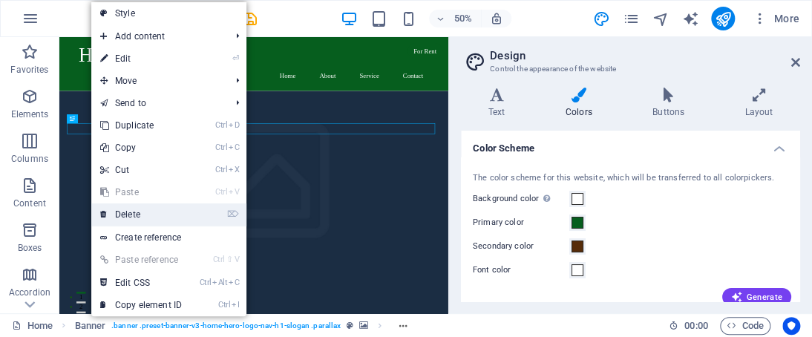
click at [140, 209] on link "⌦ Delete" at bounding box center [140, 214] width 99 height 22
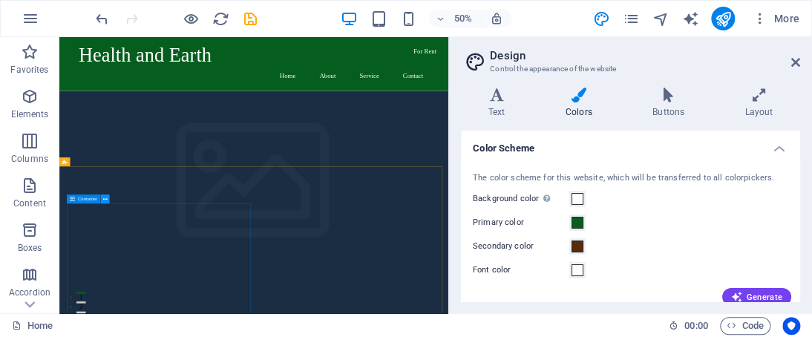
click at [103, 198] on icon at bounding box center [105, 199] width 4 height 8
click at [104, 198] on icon at bounding box center [105, 199] width 4 height 8
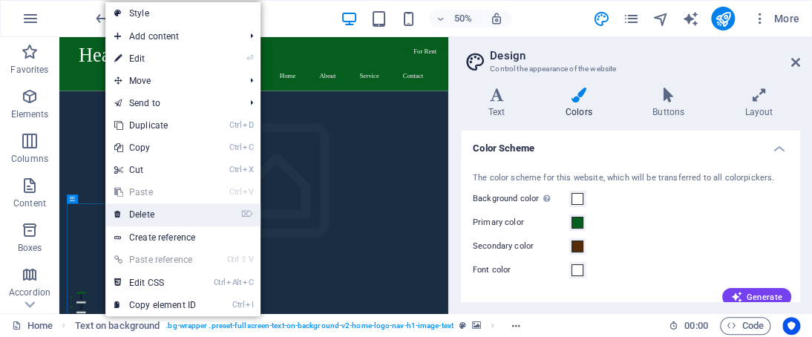
click at [151, 217] on link "⌦ Delete" at bounding box center [154, 214] width 99 height 22
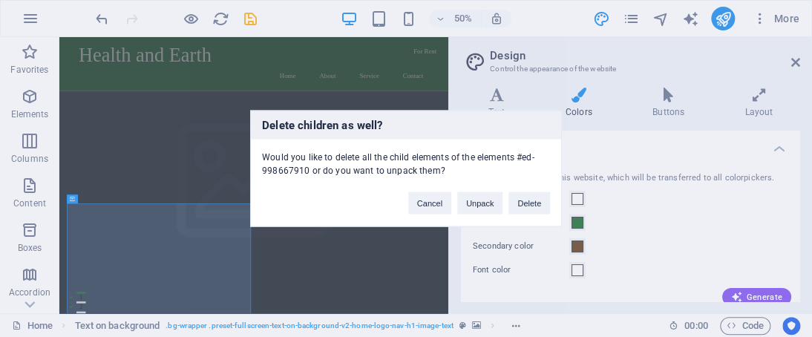
click at [151, 217] on div "Delete children as well? Would you like to delete all the child elements of the…" at bounding box center [406, 168] width 812 height 337
click at [528, 204] on button "Delete" at bounding box center [529, 203] width 42 height 22
click at [528, 204] on label "Background color Only visible if it is not covered by other backgrounds." at bounding box center [521, 199] width 96 height 18
click at [569, 204] on button "Background color Only visible if it is not covered by other backgrounds." at bounding box center [577, 199] width 16 height 16
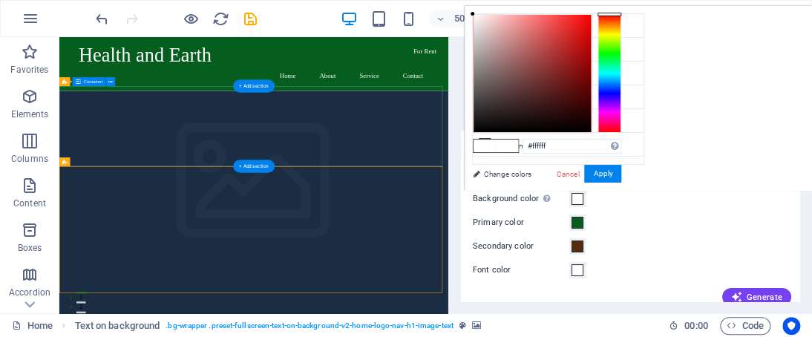
drag, startPoint x: 147, startPoint y: 340, endPoint x: 77, endPoint y: 289, distance: 86.5
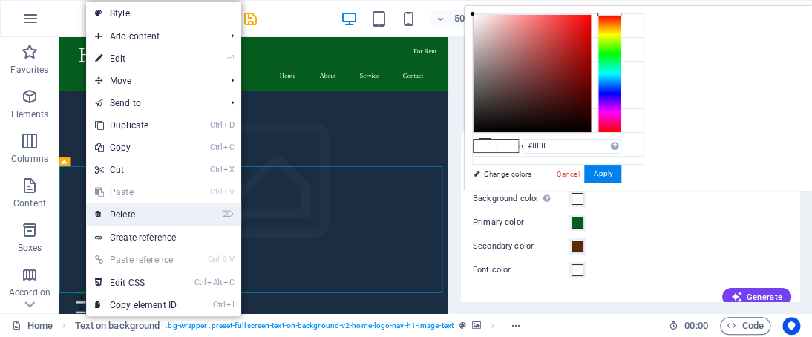
click at [137, 208] on link "⌦ Delete" at bounding box center [135, 214] width 99 height 22
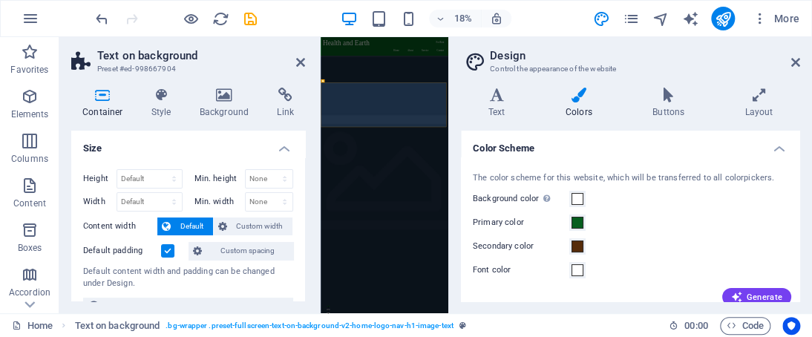
click at [300, 56] on icon at bounding box center [300, 62] width 9 height 12
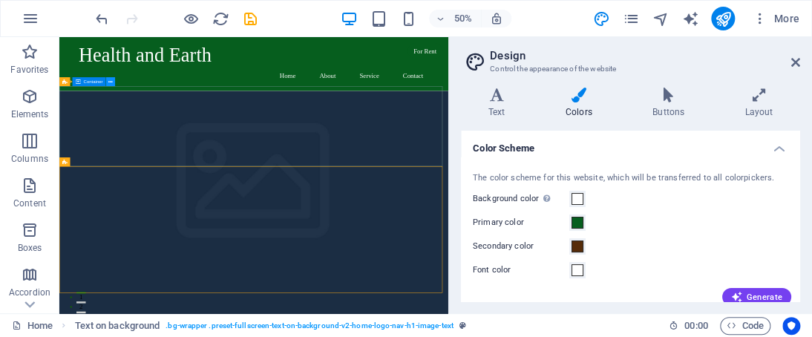
click at [109, 79] on icon at bounding box center [110, 82] width 4 height 8
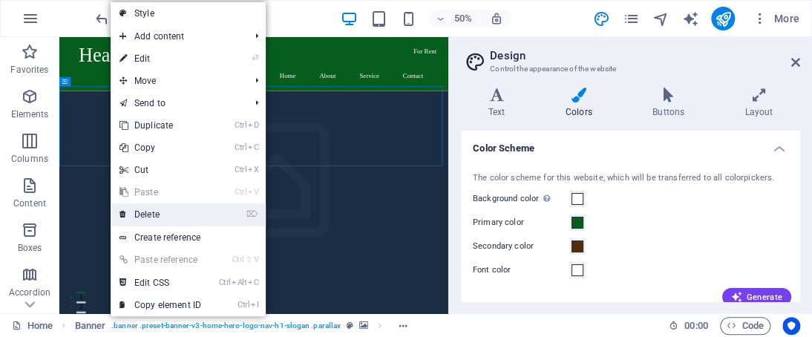
click at [154, 210] on link "⌦ Delete" at bounding box center [160, 214] width 99 height 22
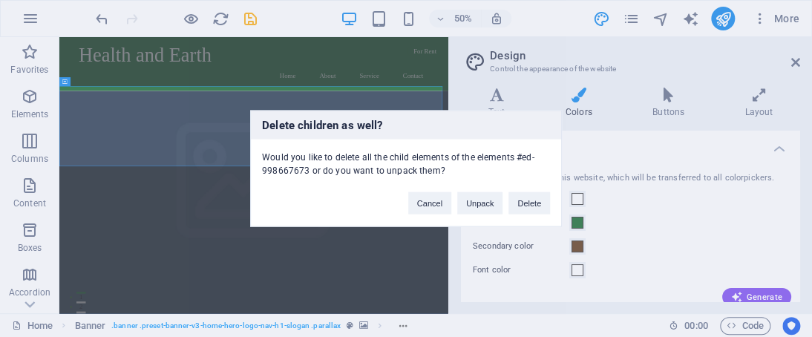
drag, startPoint x: 523, startPoint y: 204, endPoint x: 514, endPoint y: 200, distance: 9.6
click at [514, 201] on button "Delete" at bounding box center [529, 203] width 42 height 22
click at [514, 200] on label "Background color Only visible if it is not covered by other backgrounds." at bounding box center [521, 199] width 96 height 18
click at [569, 200] on button "Background color Only visible if it is not covered by other backgrounds." at bounding box center [577, 199] width 16 height 16
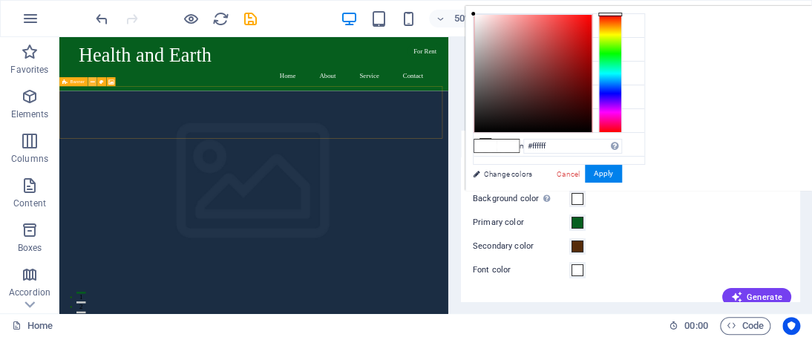
click at [93, 82] on icon at bounding box center [93, 82] width 4 height 8
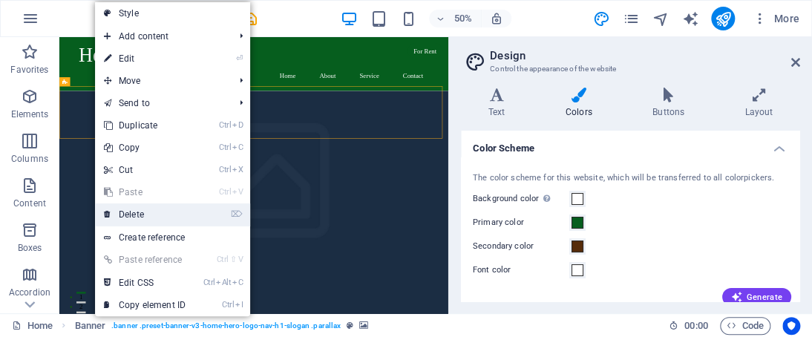
click at [158, 210] on link "⌦ Delete" at bounding box center [144, 214] width 99 height 22
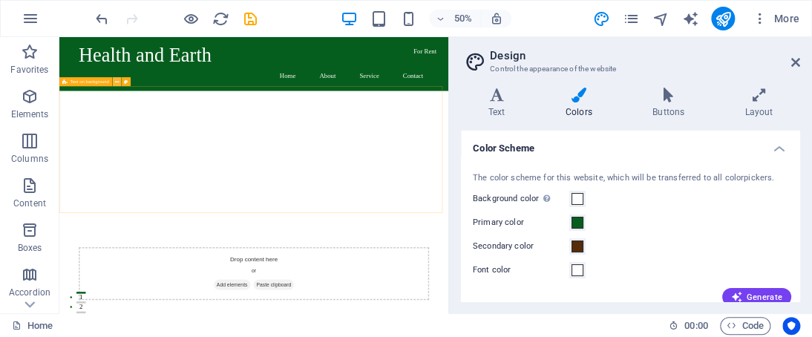
click at [115, 79] on icon at bounding box center [117, 82] width 4 height 8
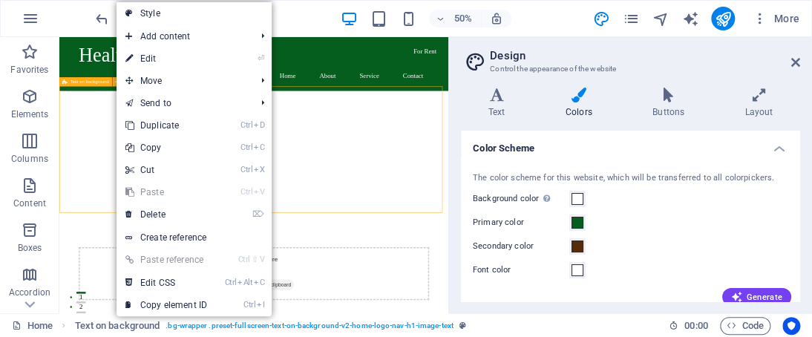
click at [116, 81] on icon at bounding box center [117, 82] width 4 height 8
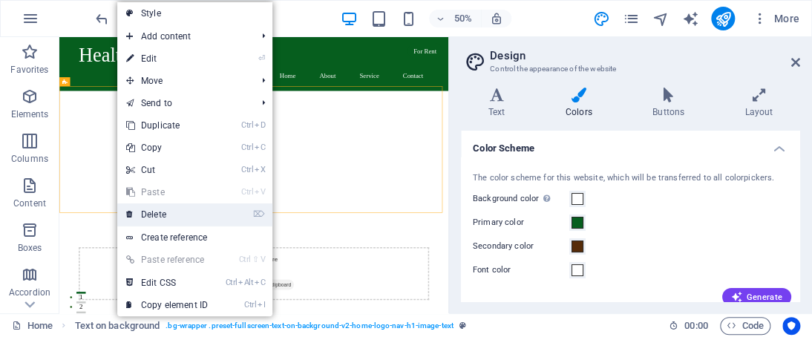
click at [174, 206] on link "⌦ Delete" at bounding box center [166, 214] width 99 height 22
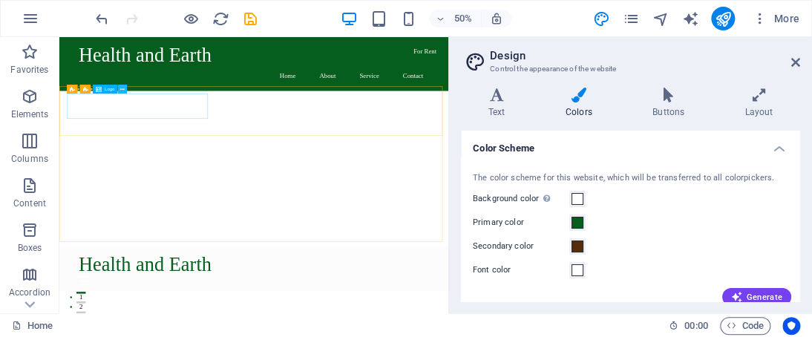
click at [120, 88] on icon at bounding box center [122, 89] width 4 height 8
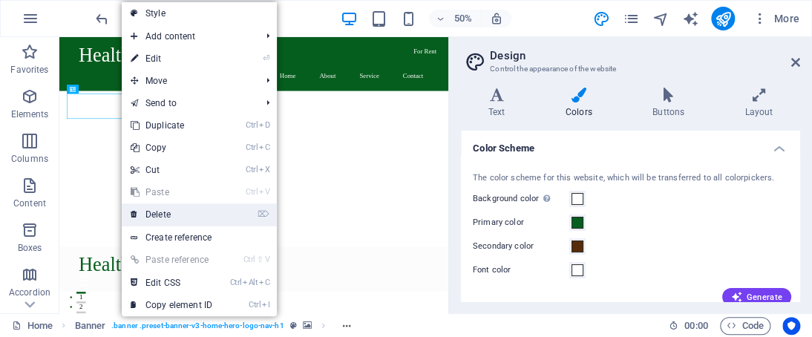
click at [165, 210] on link "⌦ Delete" at bounding box center [171, 214] width 99 height 22
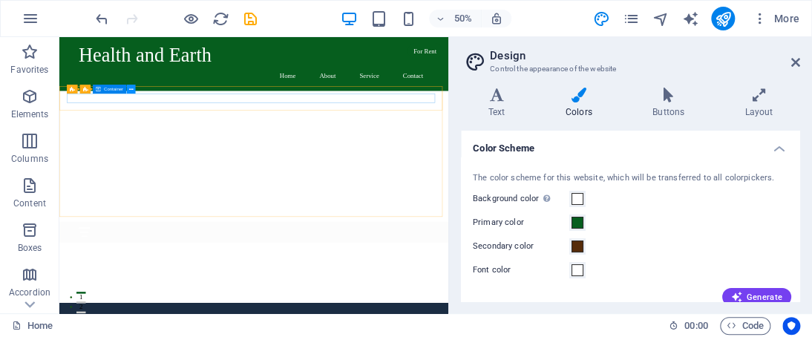
click at [129, 91] on icon at bounding box center [131, 89] width 4 height 8
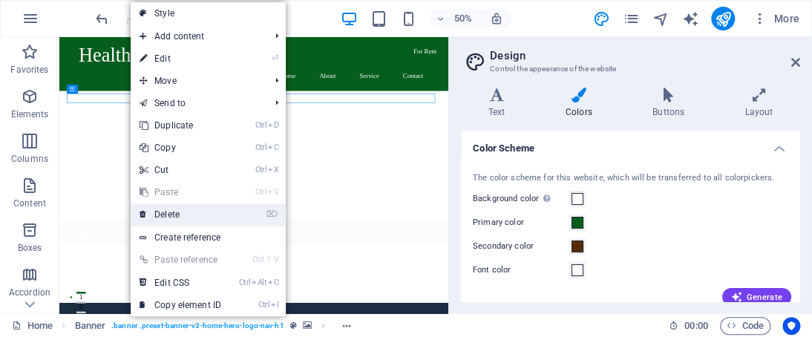
click at [175, 210] on link "⌦ Delete" at bounding box center [180, 214] width 99 height 22
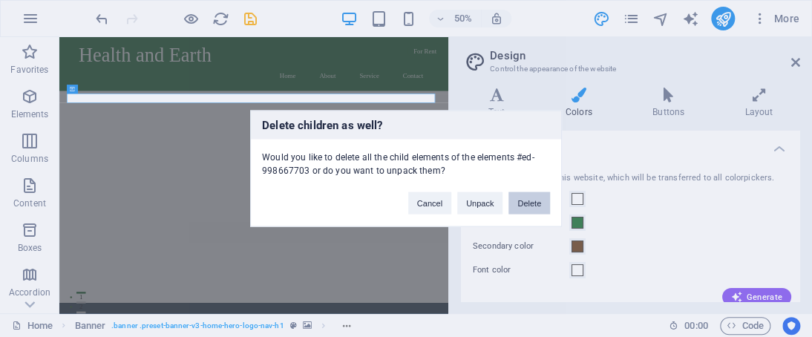
click at [519, 200] on button "Delete" at bounding box center [529, 203] width 42 height 22
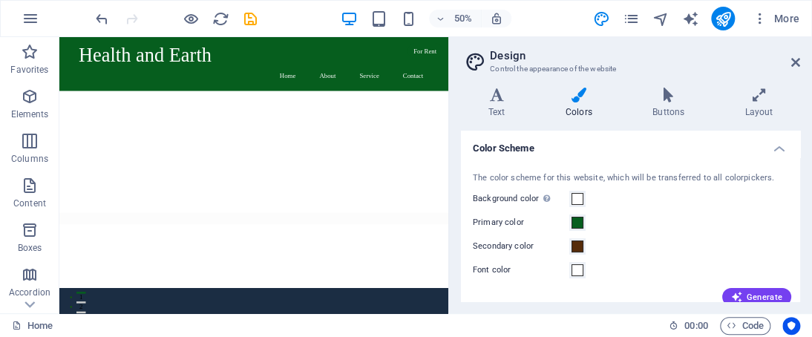
click at [519, 200] on label "Background color Only visible if it is not covered by other backgrounds." at bounding box center [521, 199] width 96 height 18
click at [569, 200] on button "Background color Only visible if it is not covered by other backgrounds." at bounding box center [577, 199] width 16 height 16
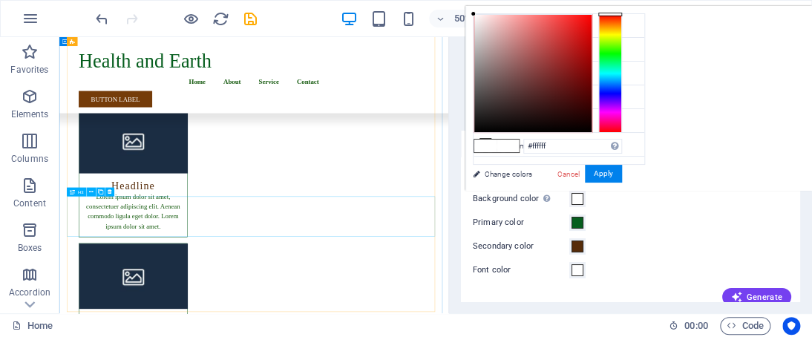
scroll to position [22044, 0]
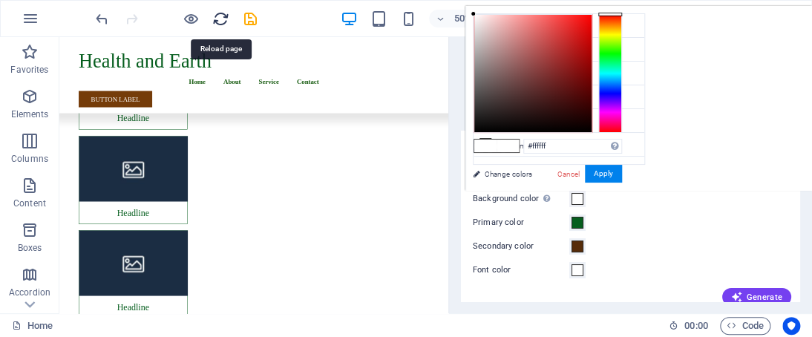
click at [224, 17] on icon "reload" at bounding box center [220, 18] width 17 height 17
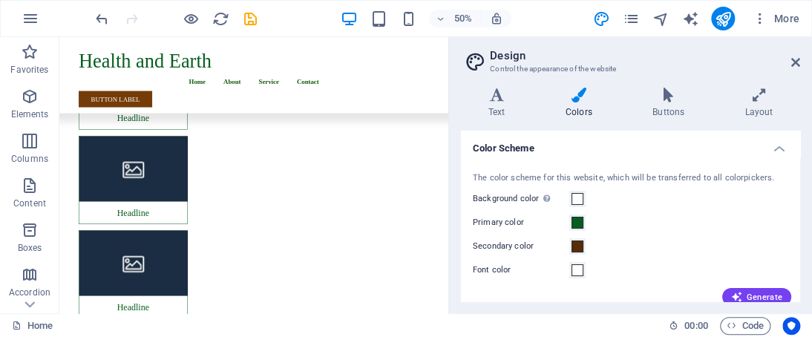
click at [531, 53] on h2 "Design" at bounding box center [645, 55] width 310 height 13
click at [694, 19] on icon "text_generator" at bounding box center [689, 18] width 17 height 17
select select "English"
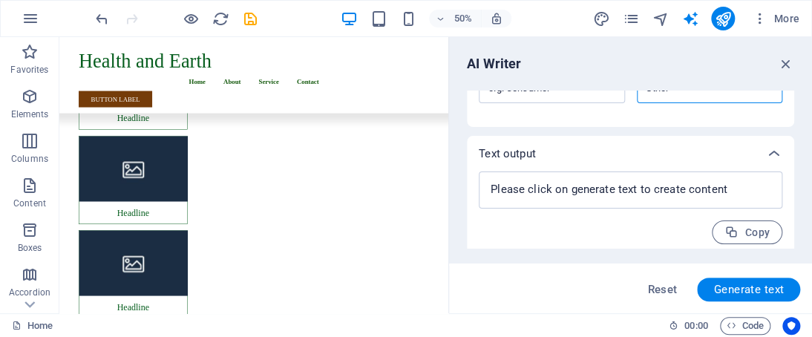
scroll to position [560, 0]
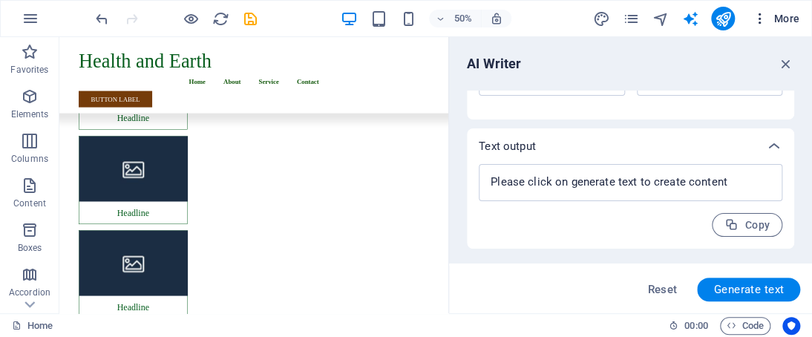
click at [780, 21] on span "More" at bounding box center [775, 18] width 47 height 15
click at [781, 21] on span "More" at bounding box center [775, 18] width 47 height 15
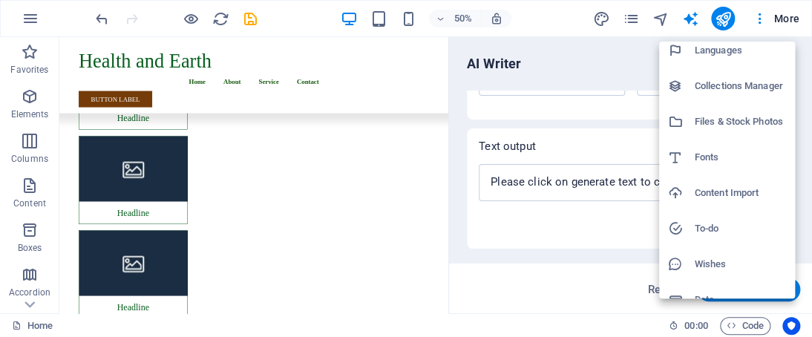
scroll to position [134, 0]
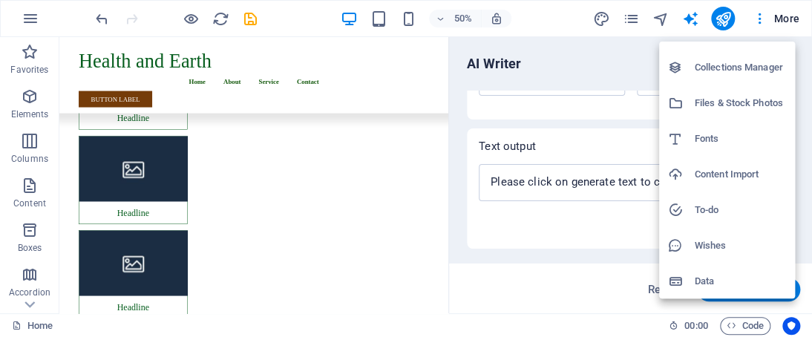
click at [559, 245] on div at bounding box center [406, 168] width 812 height 337
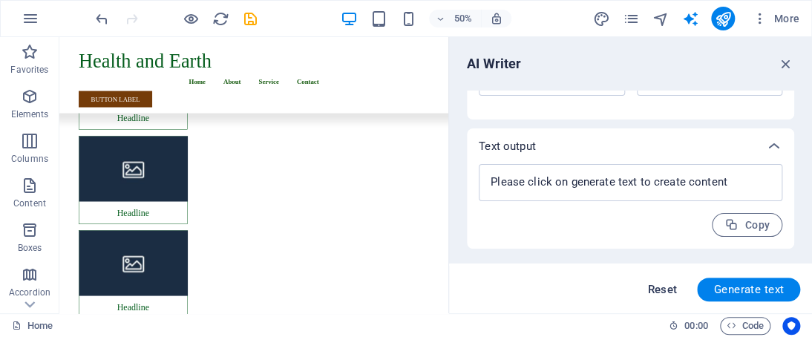
click at [647, 295] on span "Reset" at bounding box center [662, 289] width 30 height 12
type textarea "x"
click at [647, 291] on span "Reset" at bounding box center [662, 289] width 30 height 12
type textarea "x"
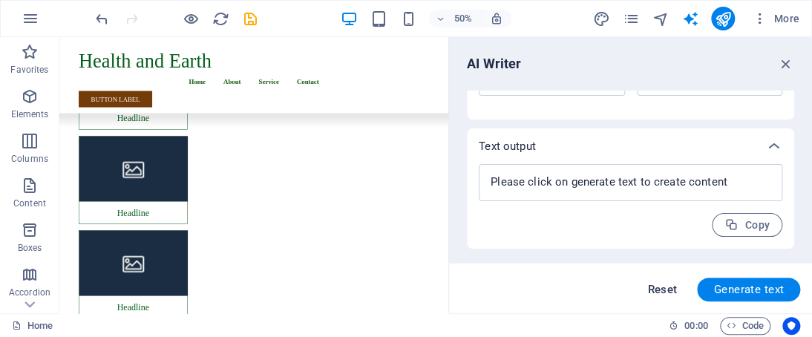
type textarea "x"
click at [647, 291] on span "Reset" at bounding box center [662, 289] width 30 height 12
type textarea "x"
click at [647, 291] on span "Reset" at bounding box center [662, 289] width 30 height 12
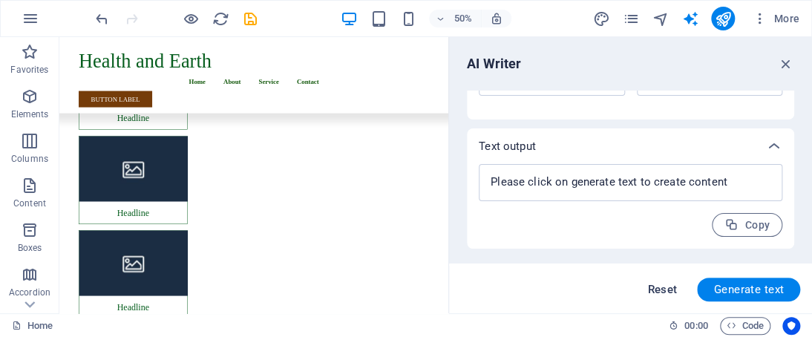
type textarea "x"
click at [30, 22] on icon "button" at bounding box center [31, 19] width 18 height 18
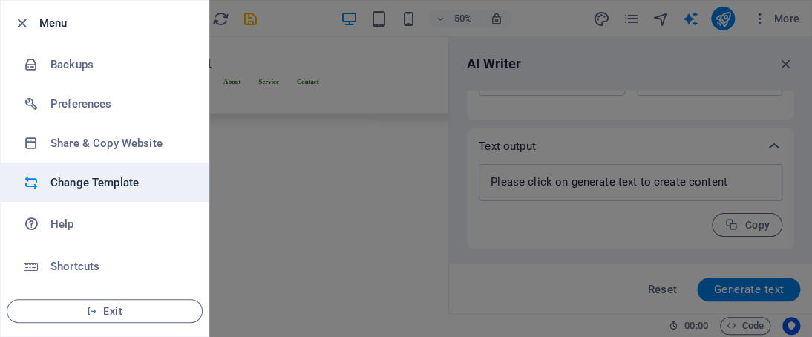
click at [110, 183] on h6 "Change Template" at bounding box center [118, 183] width 137 height 18
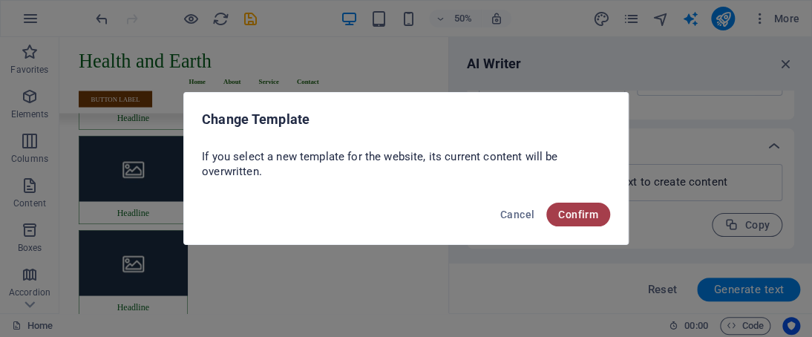
click at [594, 213] on span "Confirm" at bounding box center [578, 215] width 40 height 12
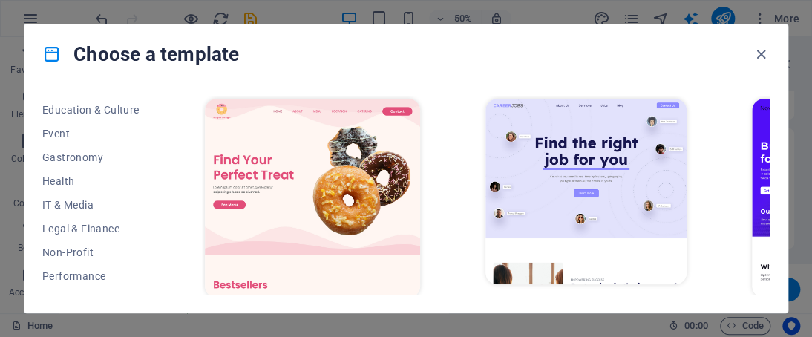
scroll to position [242, 0]
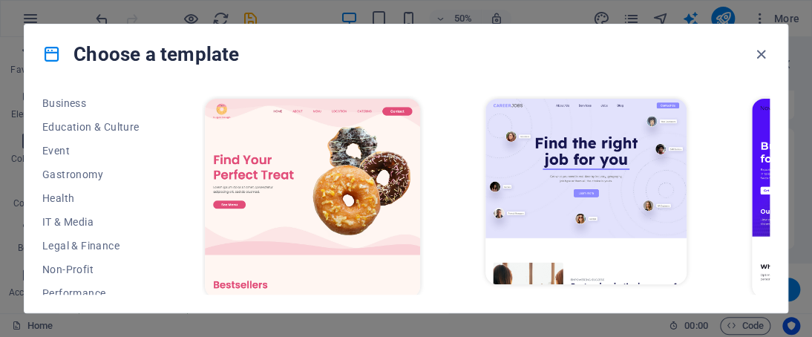
click at [151, 183] on div "All Templates My Templates New Trending Landingpage Multipager Onepager Art & D…" at bounding box center [99, 195] width 115 height 199
click at [88, 194] on span "Health" at bounding box center [90, 198] width 97 height 12
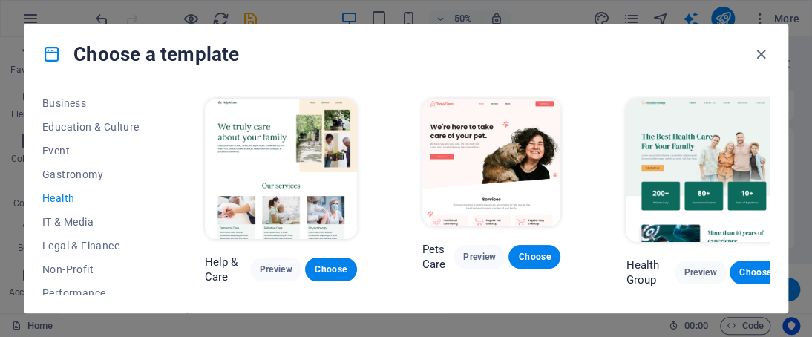
drag, startPoint x: 550, startPoint y: 283, endPoint x: 594, endPoint y: 284, distance: 43.8
drag, startPoint x: 594, startPoint y: 284, endPoint x: 257, endPoint y: 243, distance: 338.6
click at [257, 243] on div "Help & Care Preview Choose" at bounding box center [281, 191] width 158 height 191
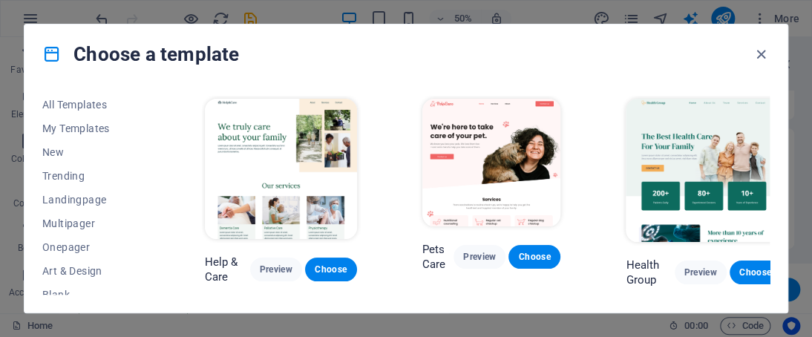
scroll to position [0, 0]
click at [93, 102] on span "All Templates" at bounding box center [90, 108] width 97 height 12
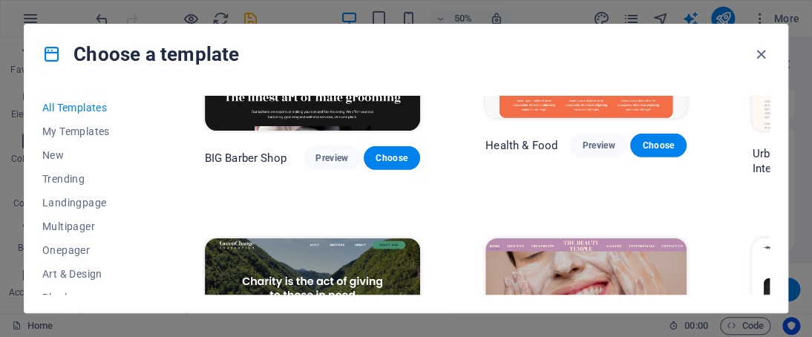
scroll to position [1772, 0]
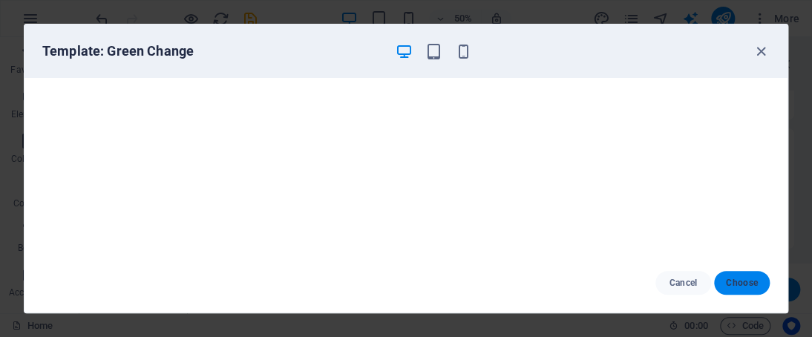
click at [743, 283] on span "Choose" at bounding box center [742, 283] width 32 height 12
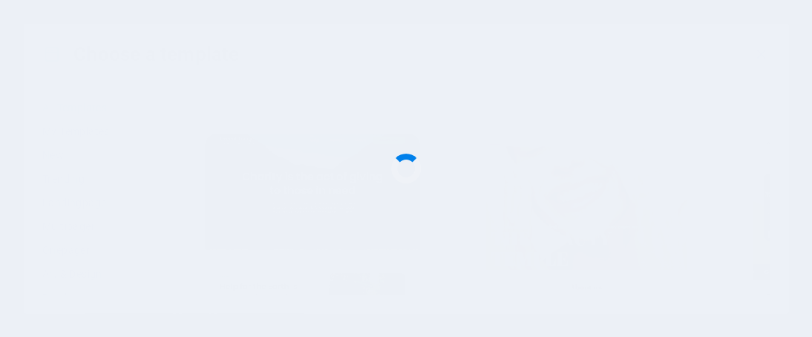
checkbox input "false"
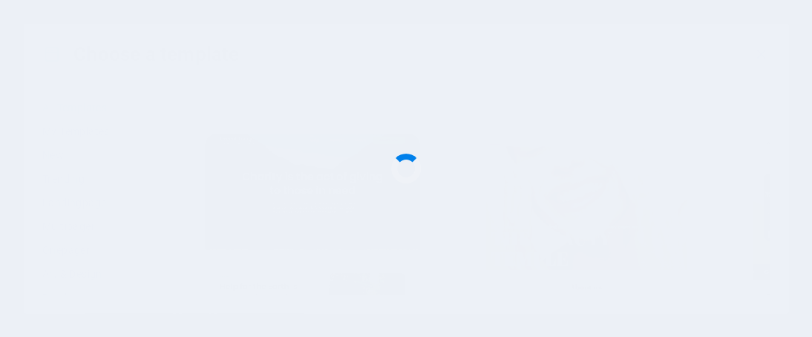
checkbox input "false"
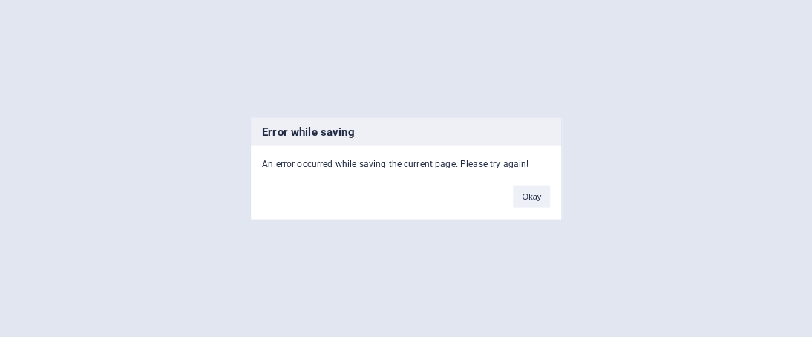
click at [475, 47] on div "Error while saving An error occurred while saving the current page. Please try …" at bounding box center [406, 168] width 812 height 337
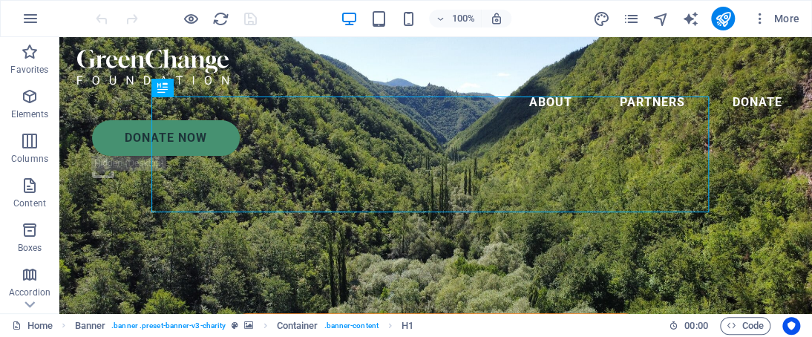
click at [614, 36] on div "100% More" at bounding box center [406, 19] width 810 height 36
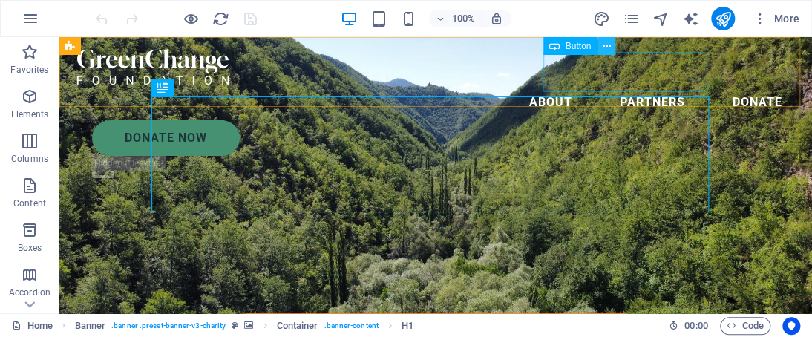
click at [606, 47] on icon at bounding box center [607, 47] width 8 height 16
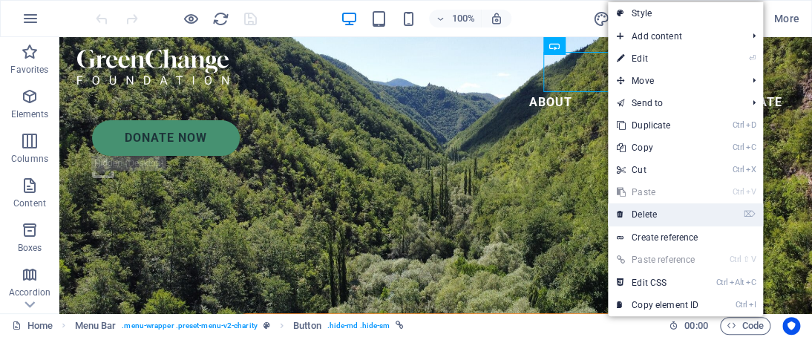
drag, startPoint x: 645, startPoint y: 212, endPoint x: 635, endPoint y: 214, distance: 9.9
click at [635, 214] on link "⌦ Delete" at bounding box center [657, 214] width 99 height 22
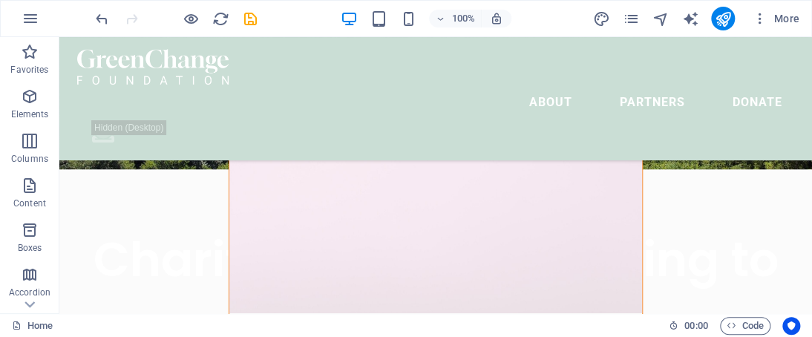
scroll to position [193, 0]
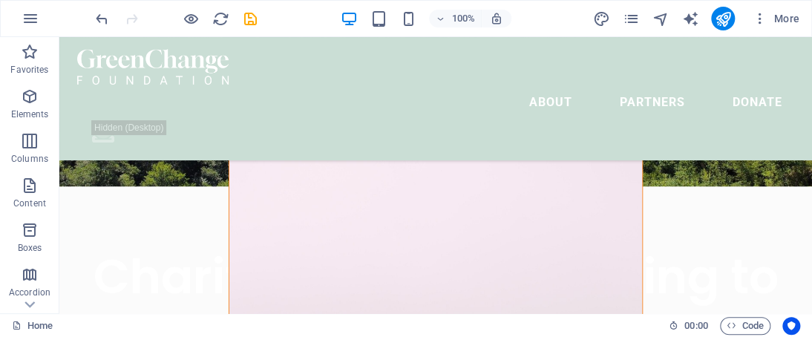
drag, startPoint x: 758, startPoint y: 187, endPoint x: 760, endPoint y: 230, distance: 43.1
drag, startPoint x: 712, startPoint y: 217, endPoint x: 712, endPoint y: 299, distance: 82.4
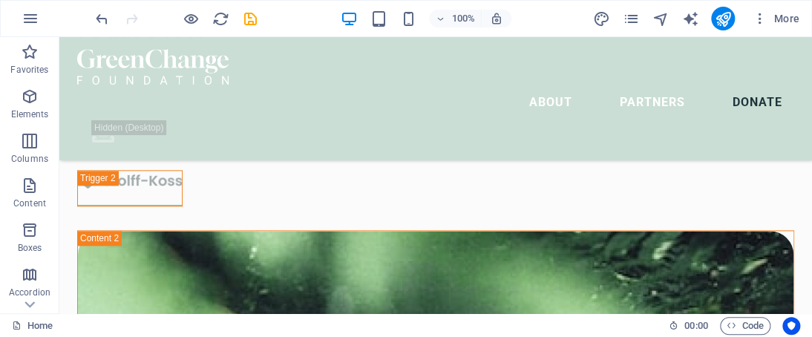
scroll to position [6714, 0]
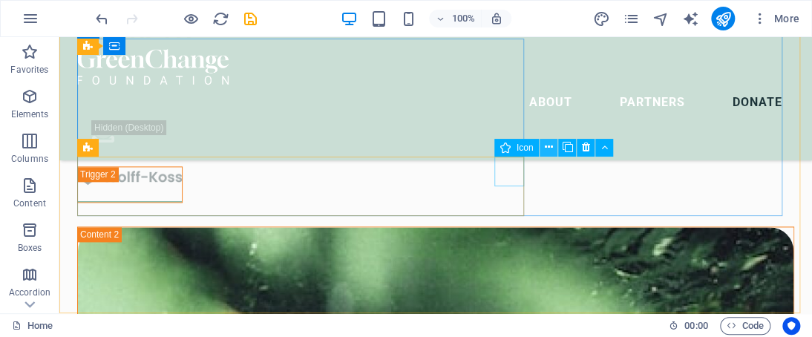
click at [548, 147] on icon at bounding box center [549, 148] width 8 height 16
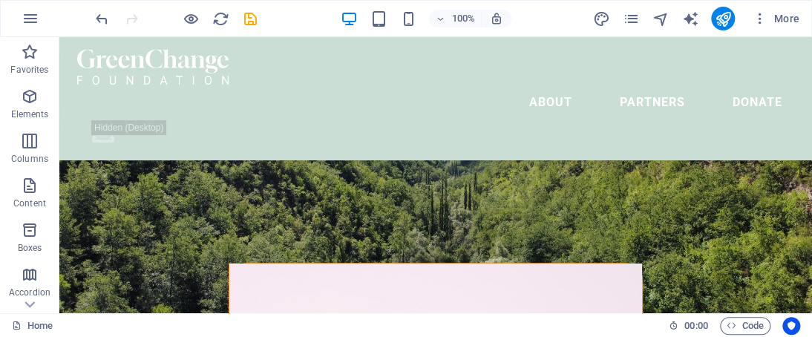
scroll to position [0, 0]
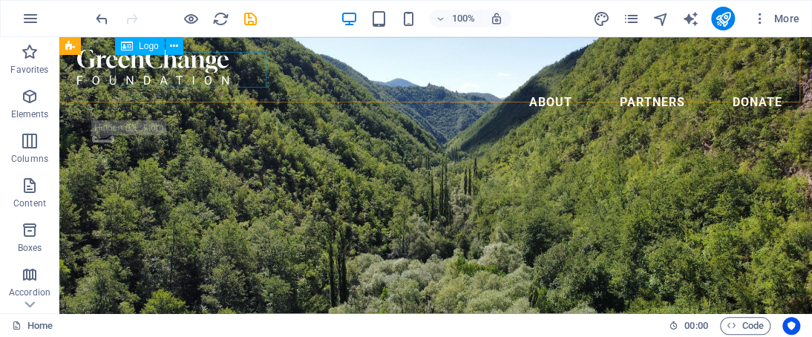
click at [231, 59] on div at bounding box center [435, 67] width 717 height 36
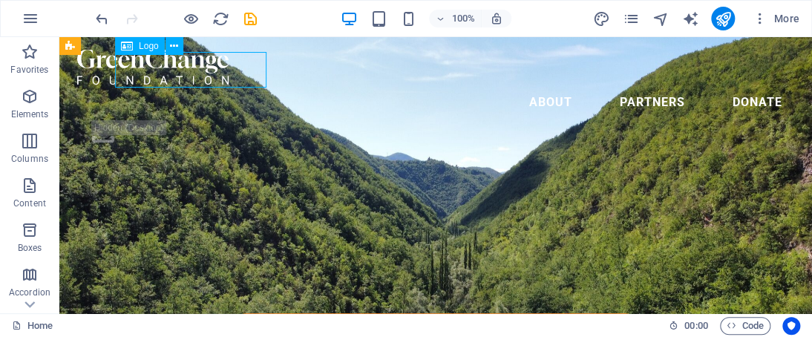
select select "px"
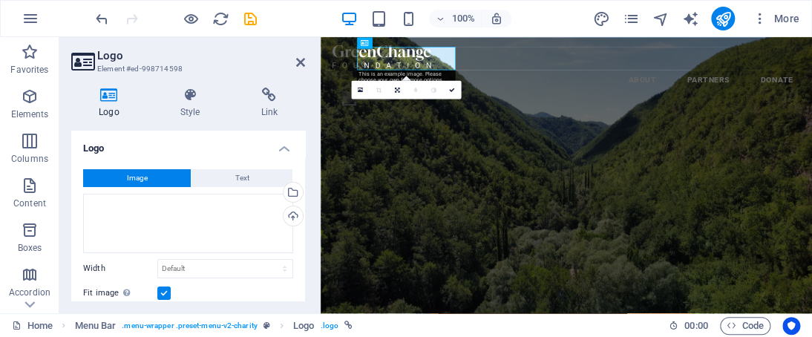
click at [231, 58] on h2 "Logo" at bounding box center [201, 55] width 208 height 13
click at [450, 59] on div at bounding box center [698, 67] width 720 height 36
click at [260, 170] on button "Text" at bounding box center [241, 178] width 101 height 18
click at [260, 169] on button "Text" at bounding box center [241, 178] width 101 height 18
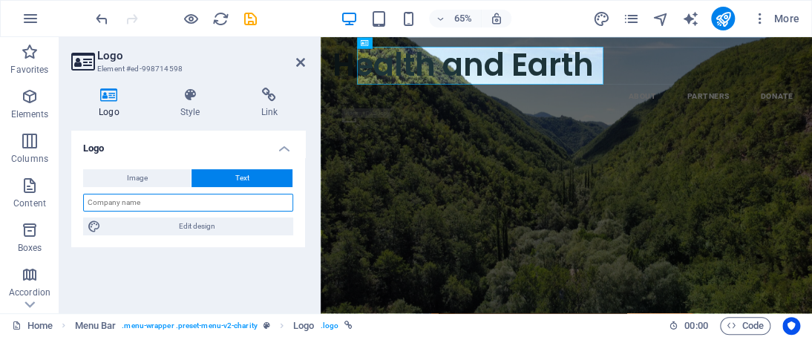
click at [217, 202] on input "text" at bounding box center [188, 203] width 210 height 18
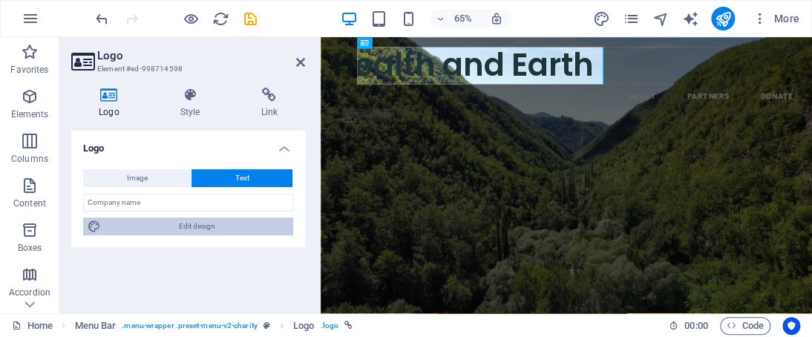
click at [185, 222] on span "Edit design" at bounding box center [196, 226] width 183 height 18
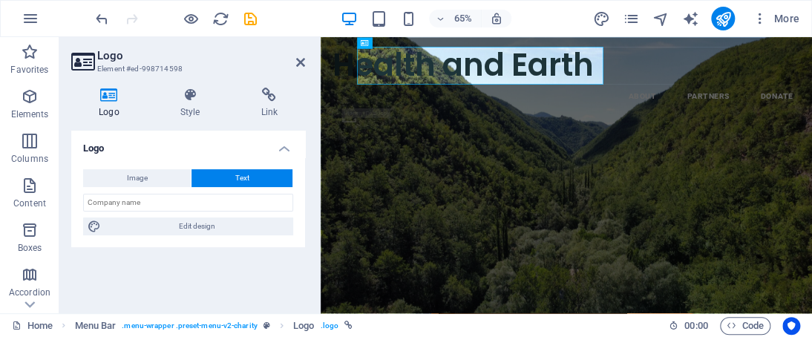
select select "px"
select select "600"
select select "px"
select select "rem"
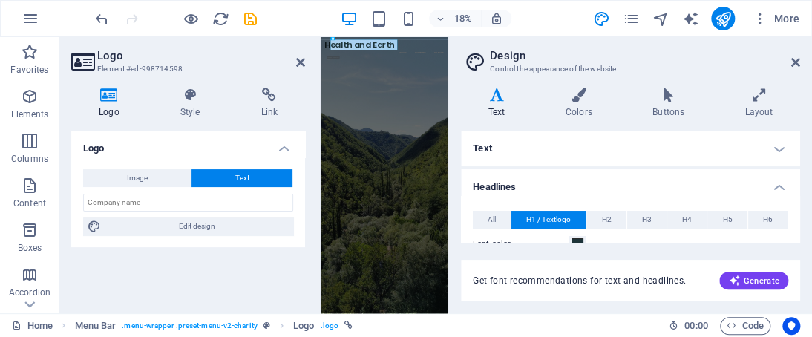
drag, startPoint x: 796, startPoint y: 142, endPoint x: 793, endPoint y: 136, distance: 7.6
click at [793, 136] on h4 "Text" at bounding box center [630, 149] width 339 height 36
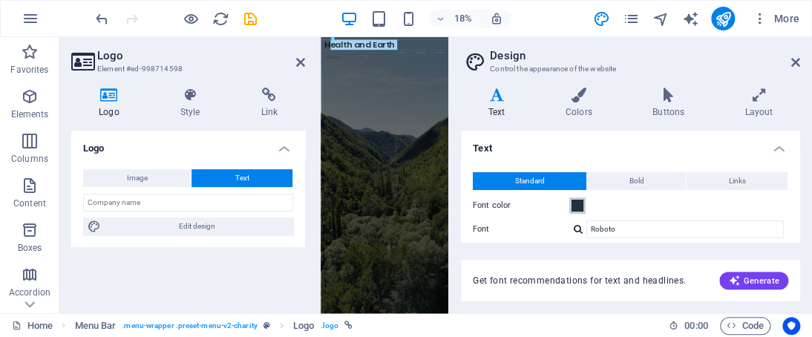
click at [577, 206] on span at bounding box center [577, 206] width 12 height 12
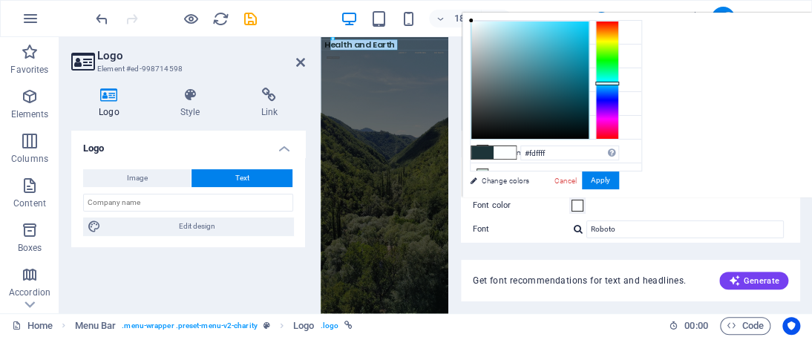
type input "#ffffff"
drag, startPoint x: 476, startPoint y: 26, endPoint x: 470, endPoint y: 17, distance: 10.7
click at [471, 22] on div at bounding box center [529, 80] width 117 height 117
click at [602, 180] on button "Apply" at bounding box center [600, 180] width 37 height 18
click at [602, 180] on button "Bold" at bounding box center [636, 181] width 99 height 18
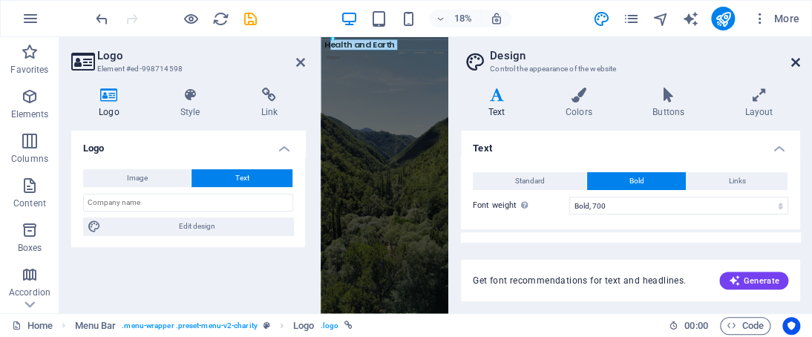
click at [791, 62] on icon at bounding box center [795, 62] width 9 height 12
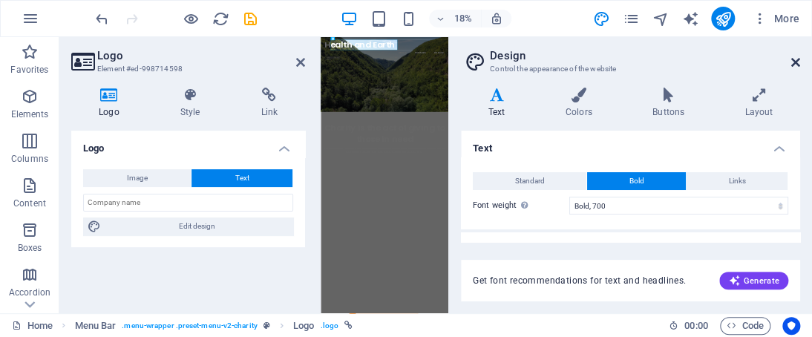
click at [811, 76] on div "Health and Earth Menu About Partners Donate .fa-secondary{opacity:.4}" at bounding box center [684, 111] width 726 height 149
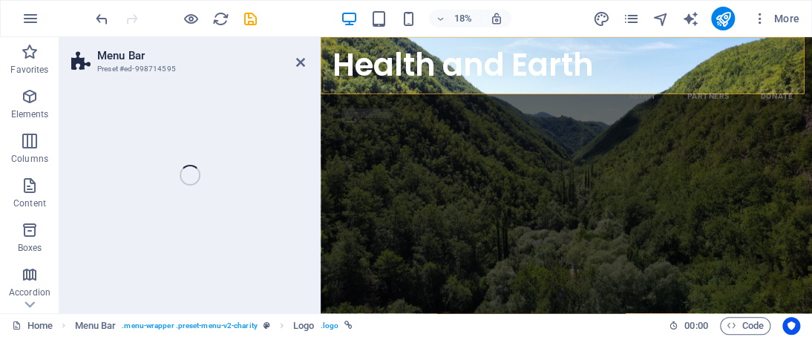
select select "header"
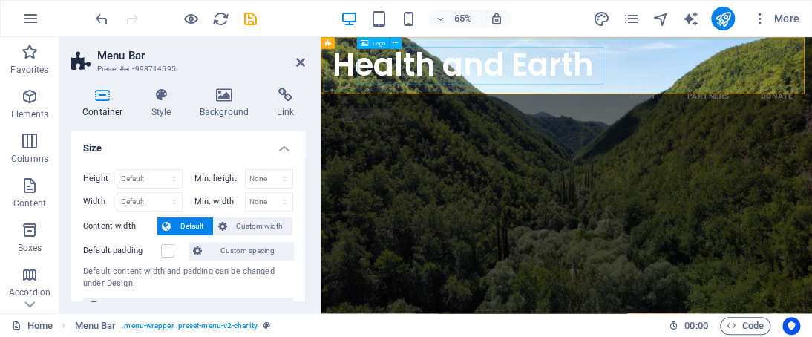
drag, startPoint x: 413, startPoint y: 98, endPoint x: 640, endPoint y: 76, distance: 228.1
click at [640, 76] on div "Health and Earth" at bounding box center [698, 80] width 720 height 62
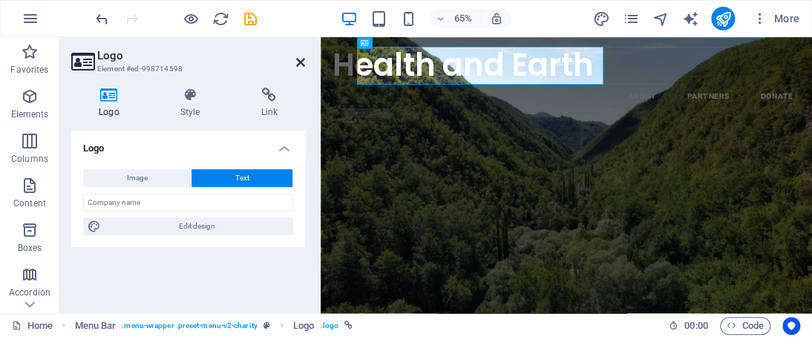
click at [298, 61] on icon at bounding box center [300, 62] width 9 height 12
click at [558, 61] on div "Health and Earth" at bounding box center [698, 80] width 720 height 62
click at [297, 61] on icon at bounding box center [300, 62] width 9 height 12
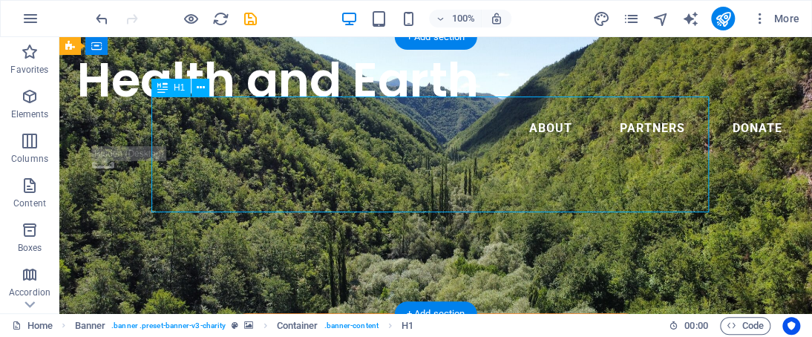
drag, startPoint x: 252, startPoint y: 134, endPoint x: 249, endPoint y: 160, distance: 27.0
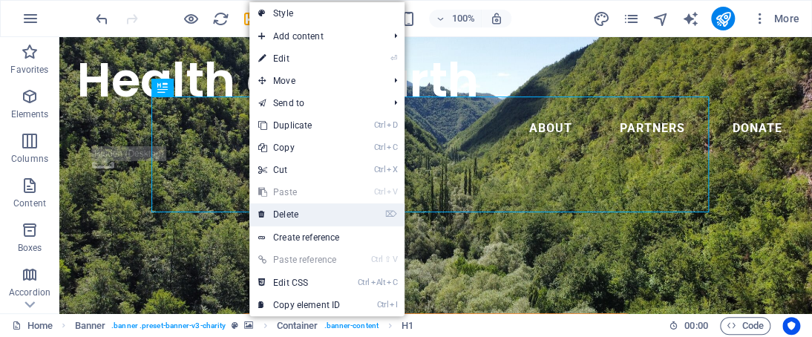
click at [288, 207] on link "⌦ Delete" at bounding box center [298, 214] width 99 height 22
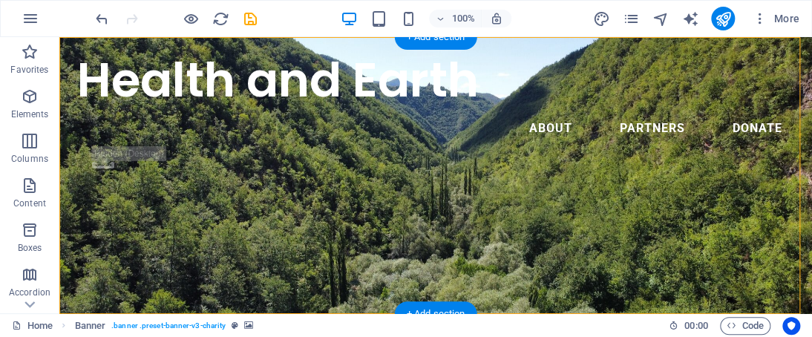
drag, startPoint x: 324, startPoint y: 182, endPoint x: 113, endPoint y: 140, distance: 215.5
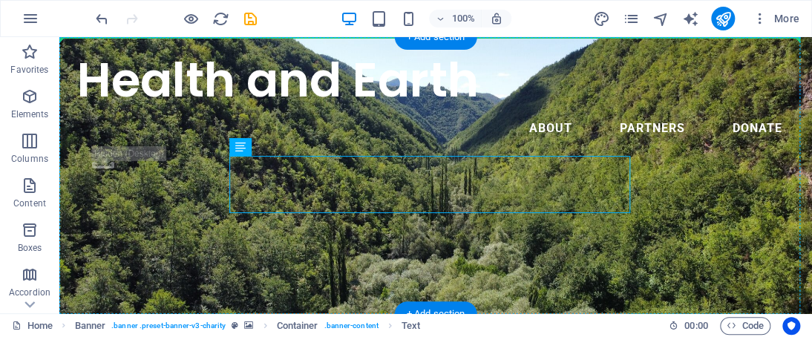
drag, startPoint x: 269, startPoint y: 177, endPoint x: 113, endPoint y: 151, distance: 158.7
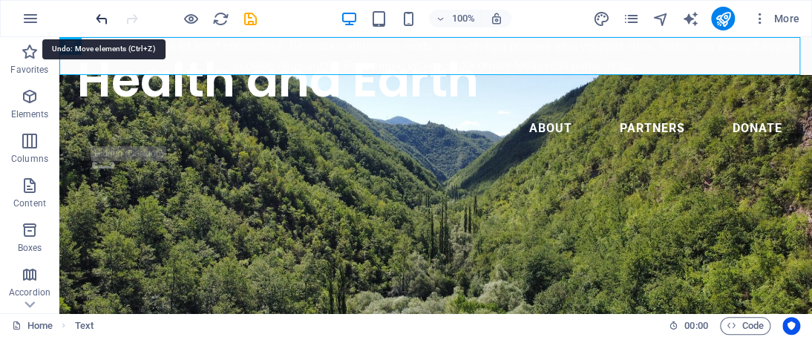
click at [104, 24] on icon "undo" at bounding box center [101, 18] width 17 height 17
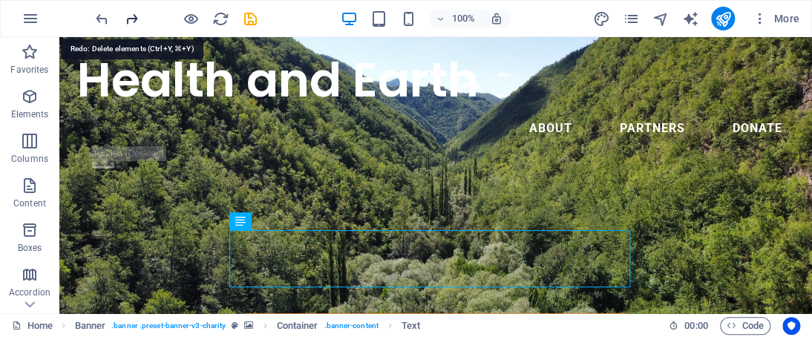
click at [131, 22] on icon "redo" at bounding box center [131, 18] width 17 height 17
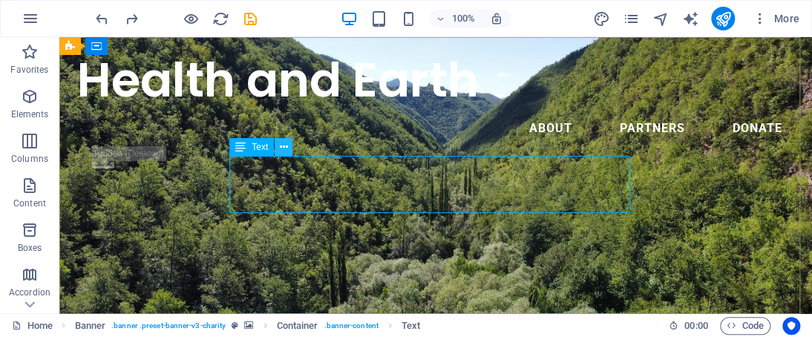
click at [284, 140] on icon at bounding box center [284, 148] width 8 height 16
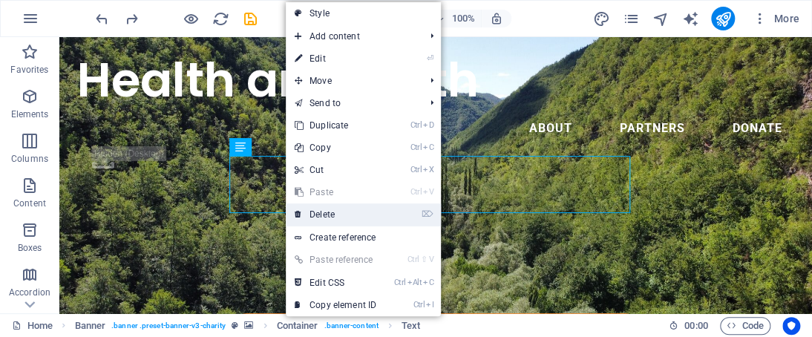
click at [315, 217] on link "⌦ Delete" at bounding box center [335, 214] width 99 height 22
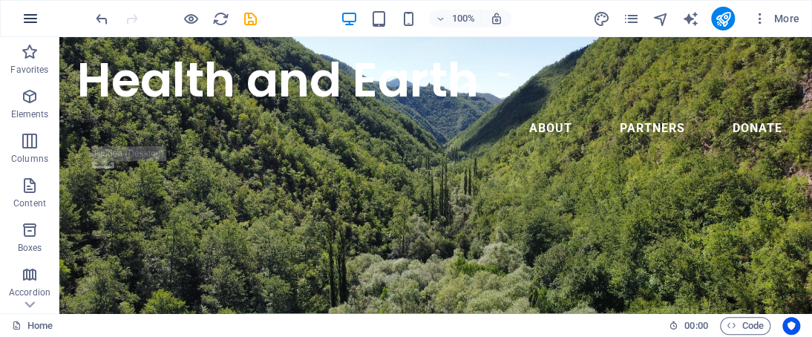
click at [39, 20] on icon "button" at bounding box center [31, 19] width 18 height 18
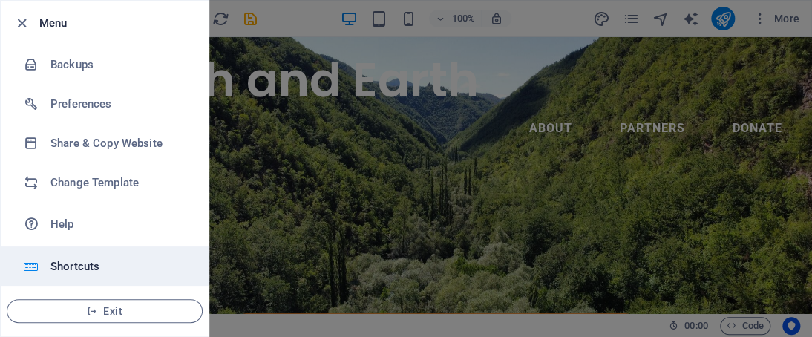
click at [116, 263] on h6 "Shortcuts" at bounding box center [118, 266] width 137 height 18
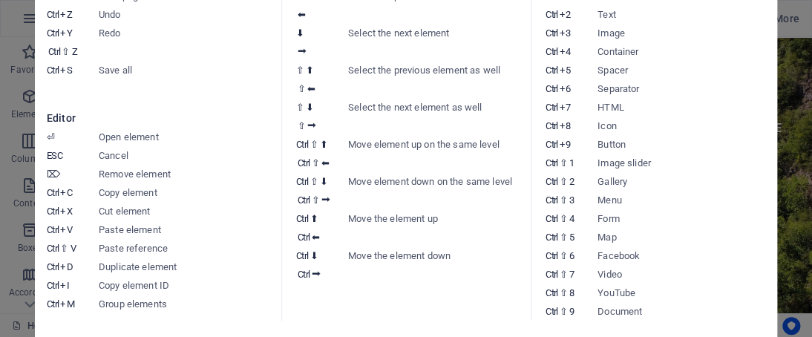
drag, startPoint x: 732, startPoint y: 212, endPoint x: 692, endPoint y: 99, distance: 120.4
click at [692, 99] on section "General Ctrl ⇧ S Save page Ctrl Z Undo Ctrl Y Ctrl ⇧ Z Redo Ctrl S Save all Edi…" at bounding box center [406, 144] width 718 height 352
click at [692, 99] on dd "HTML" at bounding box center [684, 107] width 175 height 19
drag, startPoint x: 641, startPoint y: 307, endPoint x: 471, endPoint y: -36, distance: 383.3
click at [471, 0] on html "Health and Earth Home Favorites Elements Columns Content Boxes Accordion Tables…" at bounding box center [406, 168] width 812 height 337
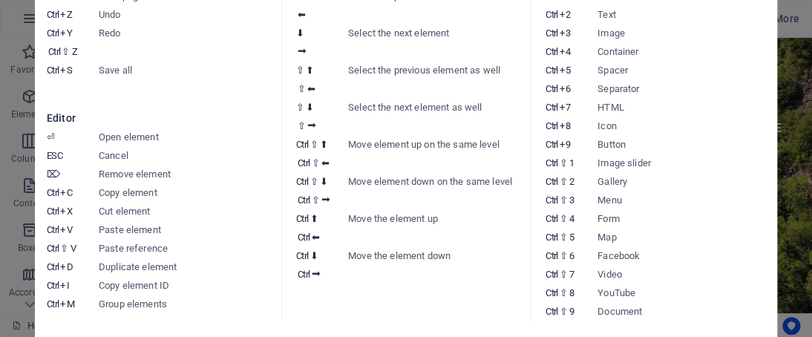
click at [665, 111] on dd "HTML" at bounding box center [684, 107] width 175 height 19
drag, startPoint x: 298, startPoint y: 142, endPoint x: 504, endPoint y: 152, distance: 205.8
click at [504, 152] on dl "Ctrl ⇧ ⬆ Ctrl ⇧ ⬅ Move element up on the same level" at bounding box center [406, 153] width 220 height 37
click at [778, 95] on aside "Keyboard cheatsheet General Ctrl ⇧ S Save page Ctrl Z Undo Ctrl Y Ctrl ⇧ Z Redo…" at bounding box center [406, 168] width 812 height 337
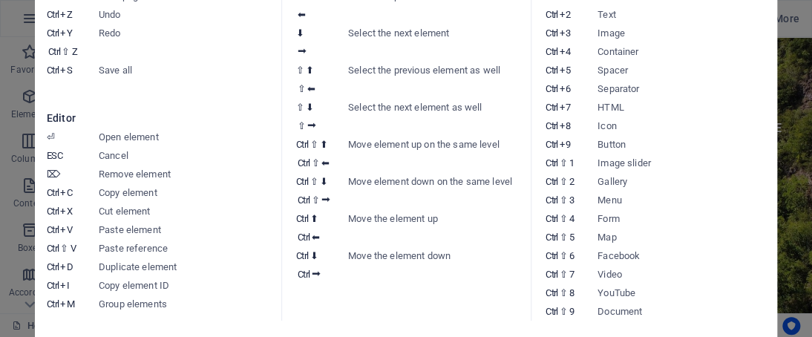
click at [778, 95] on div "Health and Earth Menu About Partners Donate .fa-secondary{opacity:.4}" at bounding box center [435, 111] width 752 height 149
select select "header"
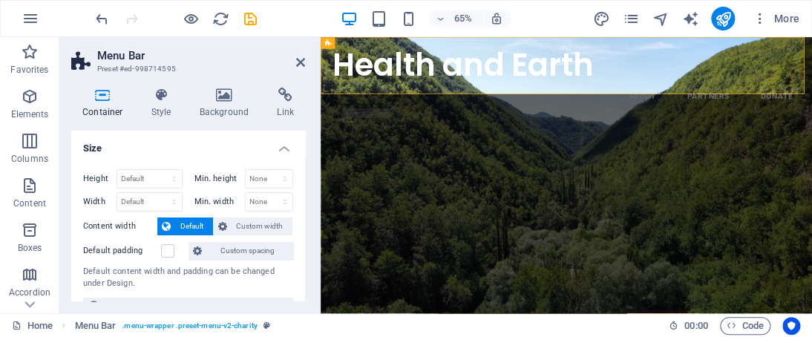
click at [298, 54] on h2 "Menu Bar" at bounding box center [201, 55] width 208 height 13
click at [298, 59] on icon at bounding box center [300, 62] width 9 height 12
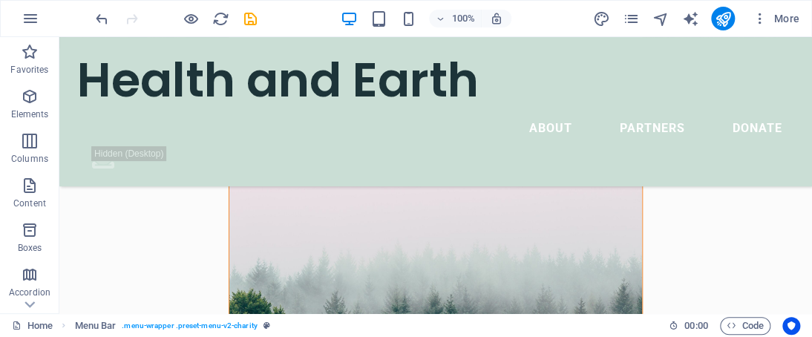
scroll to position [387, 0]
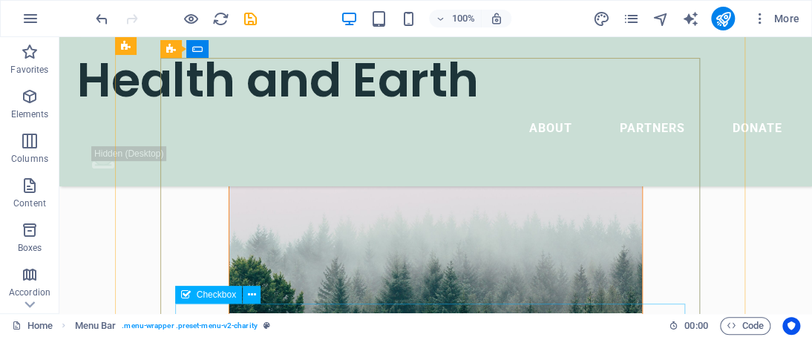
drag, startPoint x: 117, startPoint y: 187, endPoint x: 373, endPoint y: 306, distance: 282.5
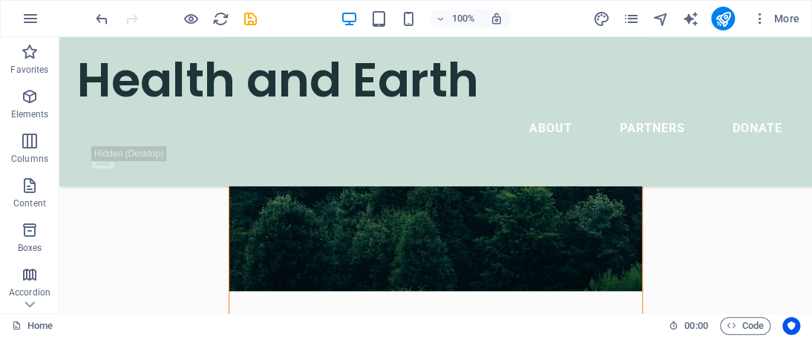
scroll to position [660, 0]
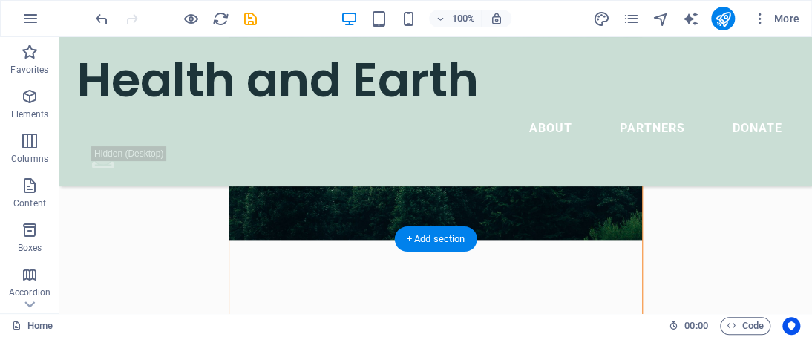
drag, startPoint x: 429, startPoint y: 205, endPoint x: 356, endPoint y: 216, distance: 73.6
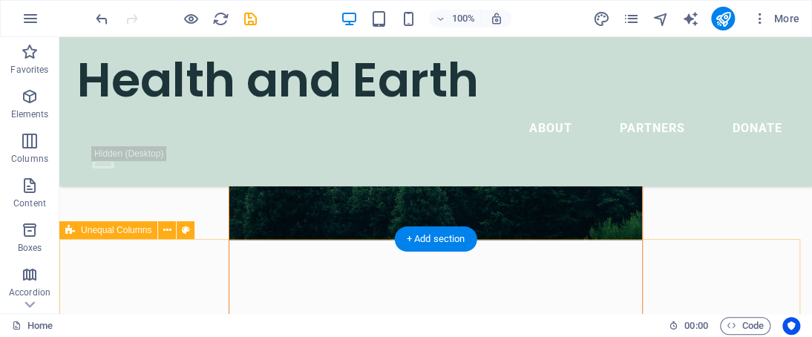
drag, startPoint x: 265, startPoint y: 166, endPoint x: 275, endPoint y: 298, distance: 132.4
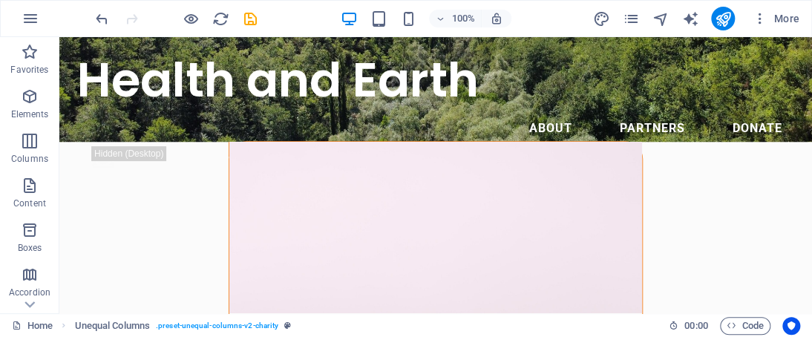
scroll to position [0, 0]
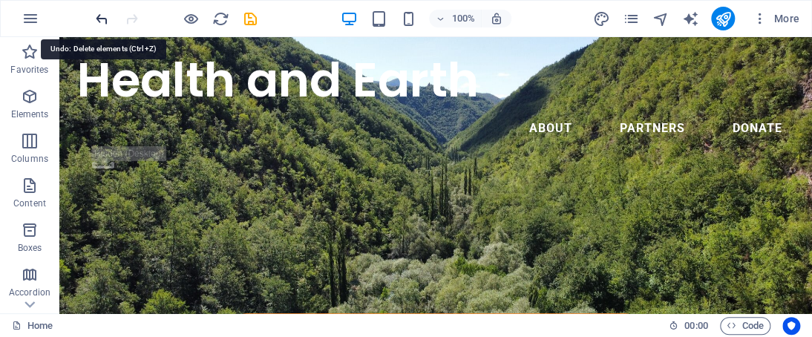
click at [103, 17] on icon "undo" at bounding box center [101, 18] width 17 height 17
click at [137, 17] on icon "redo" at bounding box center [131, 18] width 17 height 17
click at [137, 17] on div at bounding box center [176, 19] width 166 height 24
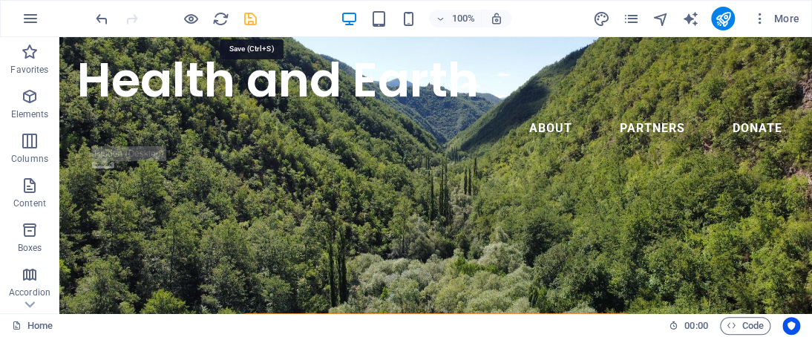
click at [252, 20] on icon "save" at bounding box center [250, 18] width 17 height 17
checkbox input "false"
click at [784, 19] on span "More" at bounding box center [775, 18] width 47 height 15
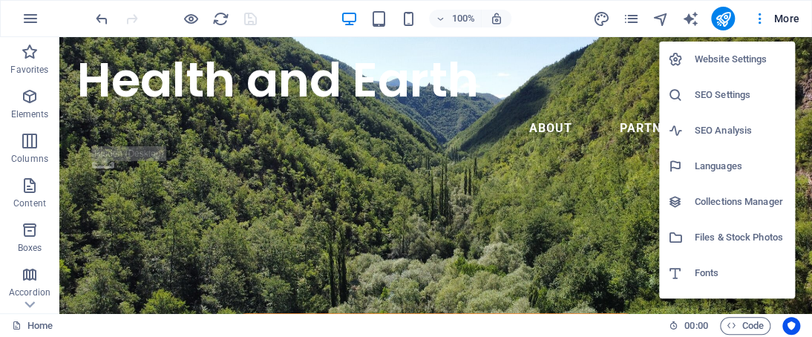
click at [783, 19] on div at bounding box center [406, 168] width 812 height 337
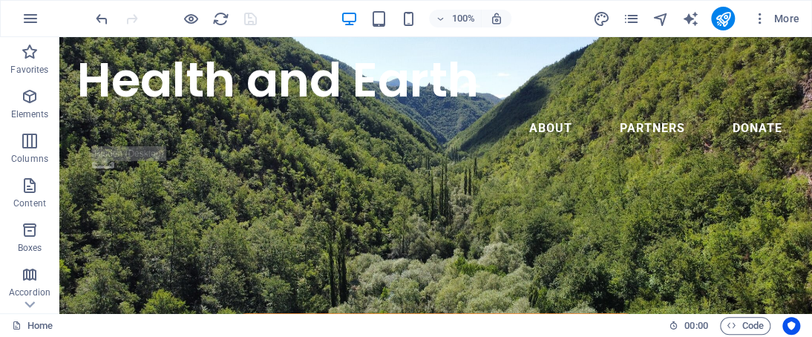
click at [783, 19] on span "More" at bounding box center [775, 18] width 47 height 15
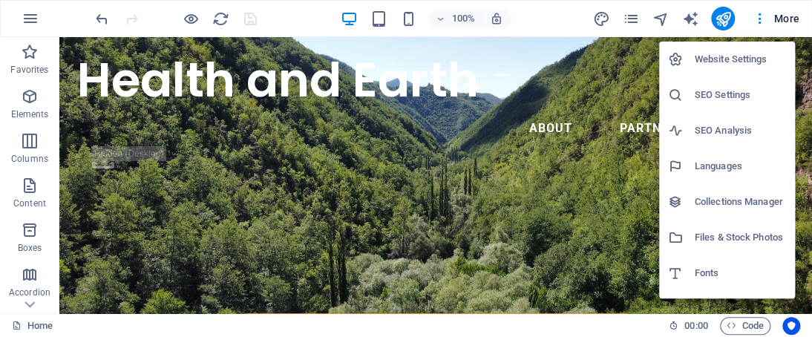
click at [783, 19] on div at bounding box center [406, 168] width 812 height 337
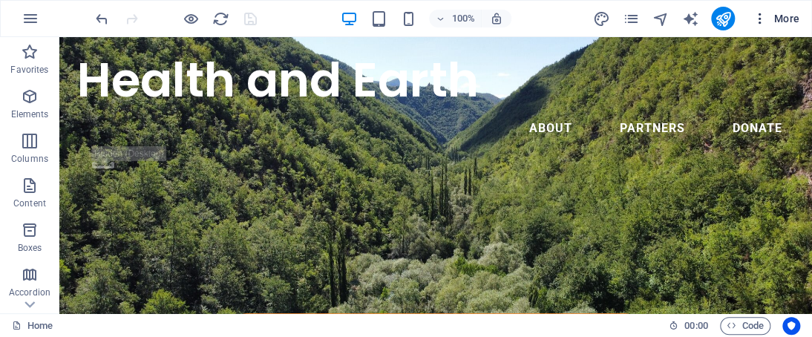
click at [782, 19] on span "More" at bounding box center [775, 18] width 47 height 15
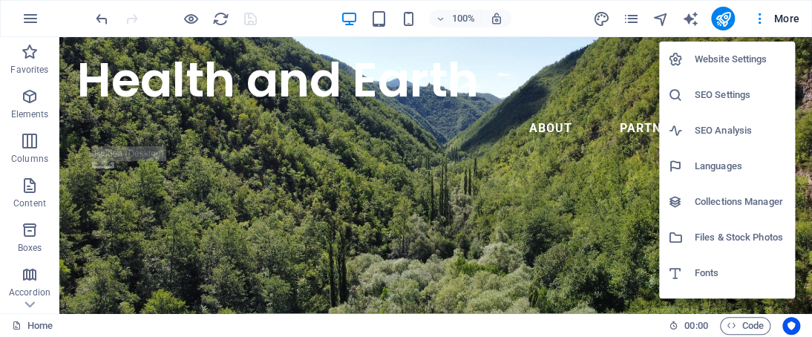
click at [590, 103] on div at bounding box center [406, 168] width 812 height 337
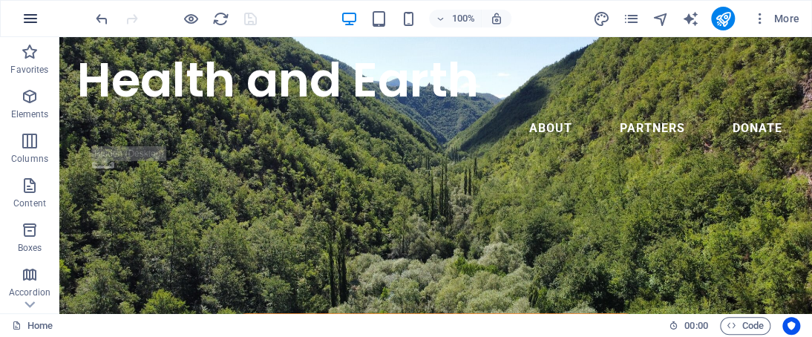
click at [37, 17] on icon "button" at bounding box center [31, 19] width 18 height 18
click at [38, 18] on icon "button" at bounding box center [31, 19] width 18 height 18
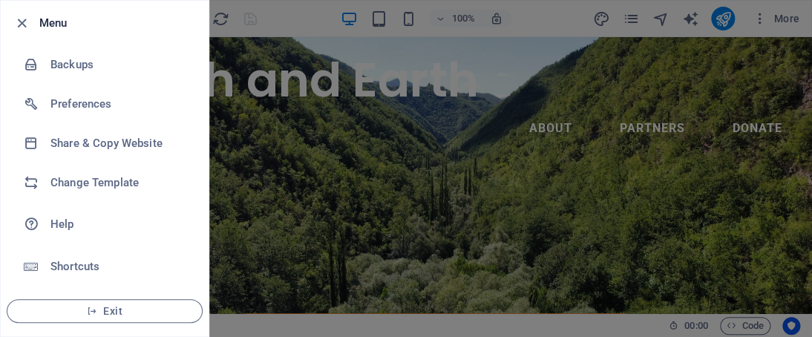
click at [280, 114] on div at bounding box center [406, 168] width 812 height 337
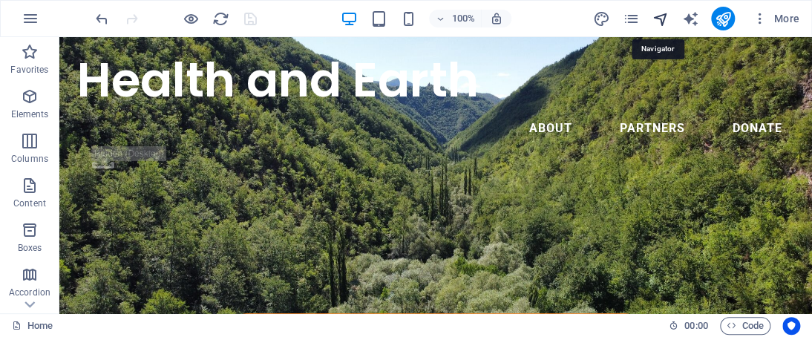
click at [668, 16] on icon "navigator" at bounding box center [660, 18] width 17 height 17
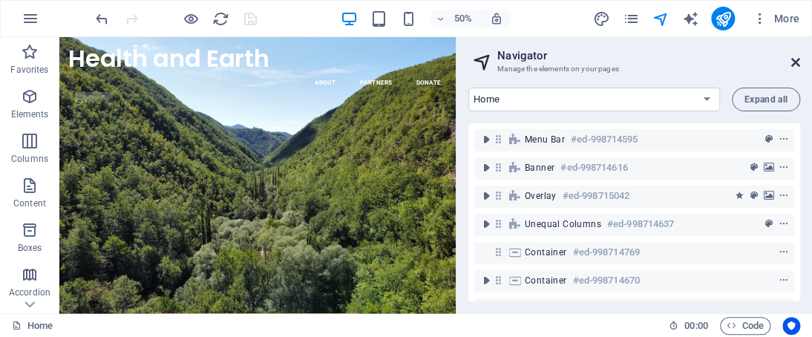
click at [794, 59] on icon at bounding box center [795, 62] width 9 height 12
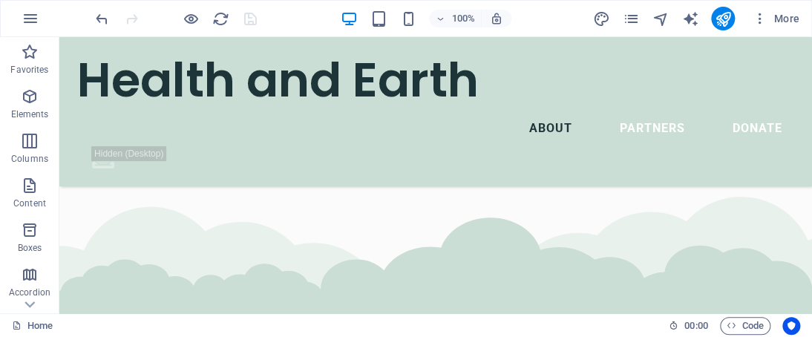
scroll to position [2629, 0]
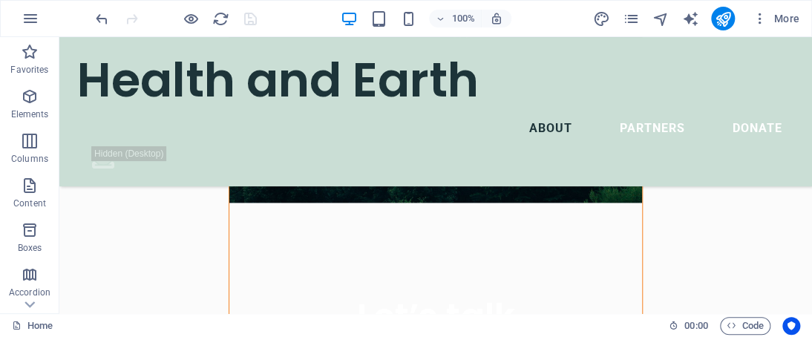
scroll to position [0, 0]
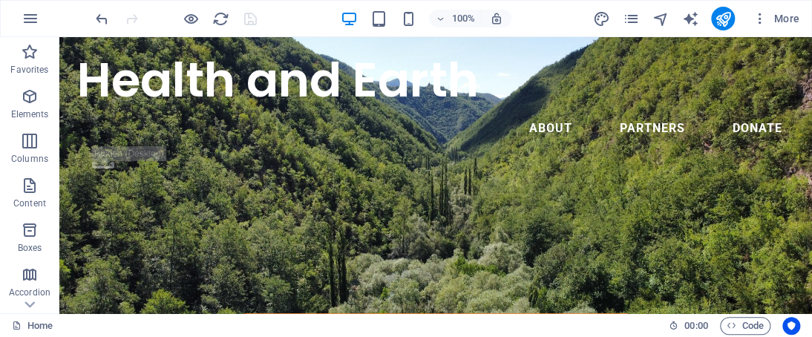
drag, startPoint x: 807, startPoint y: 148, endPoint x: 869, endPoint y: 67, distance: 101.7
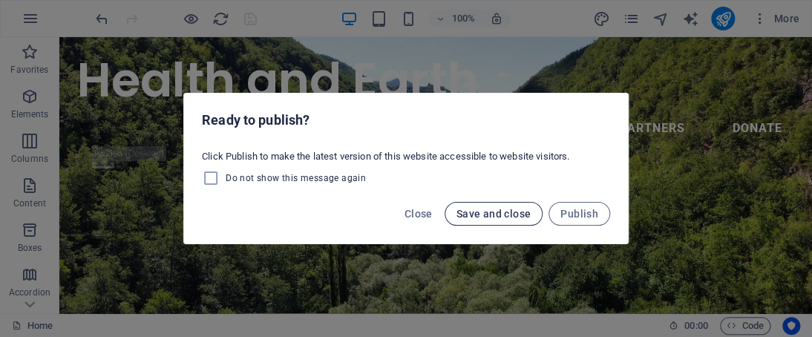
click at [503, 216] on span "Save and close" at bounding box center [493, 214] width 75 height 12
